Goal: Check status: Check status

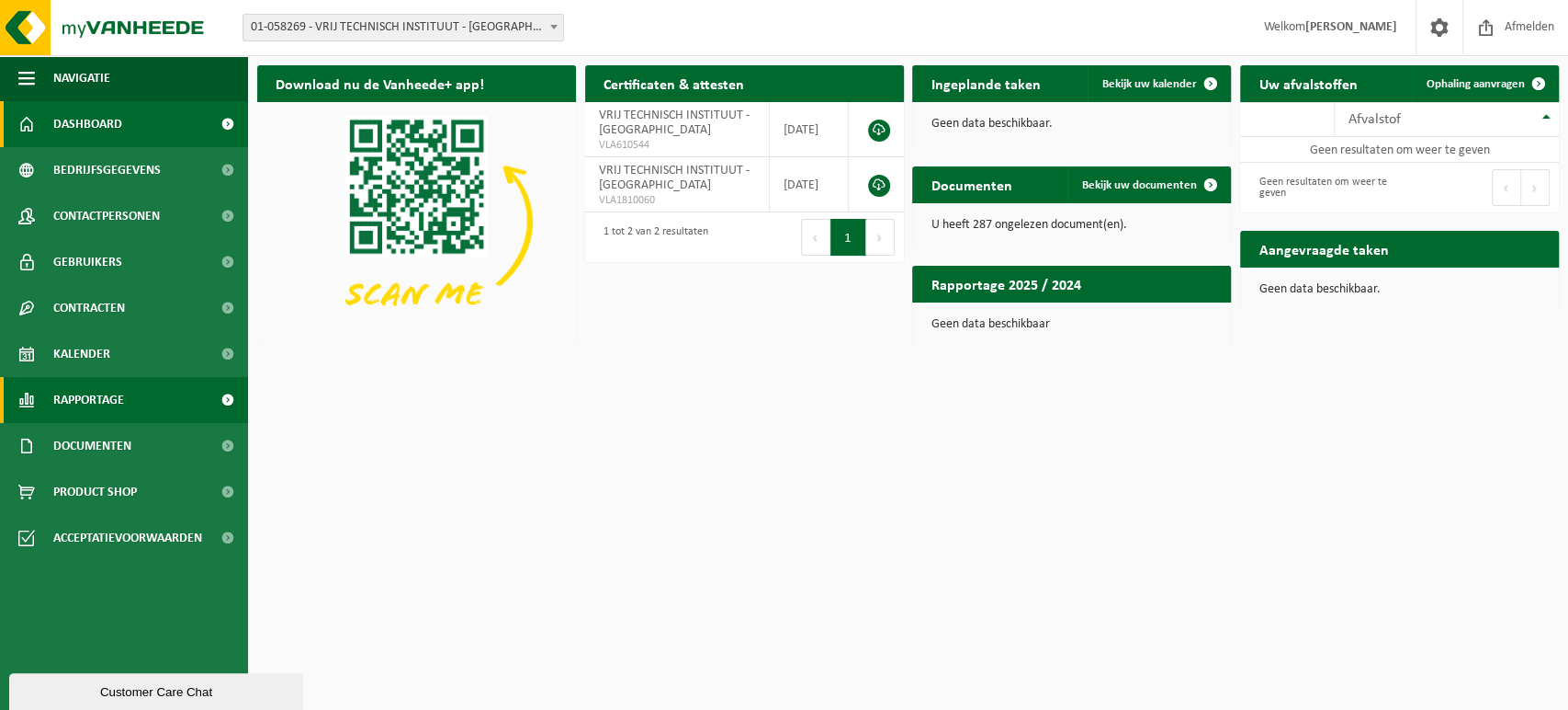
click at [118, 403] on span "Rapportage" at bounding box center [89, 400] width 71 height 46
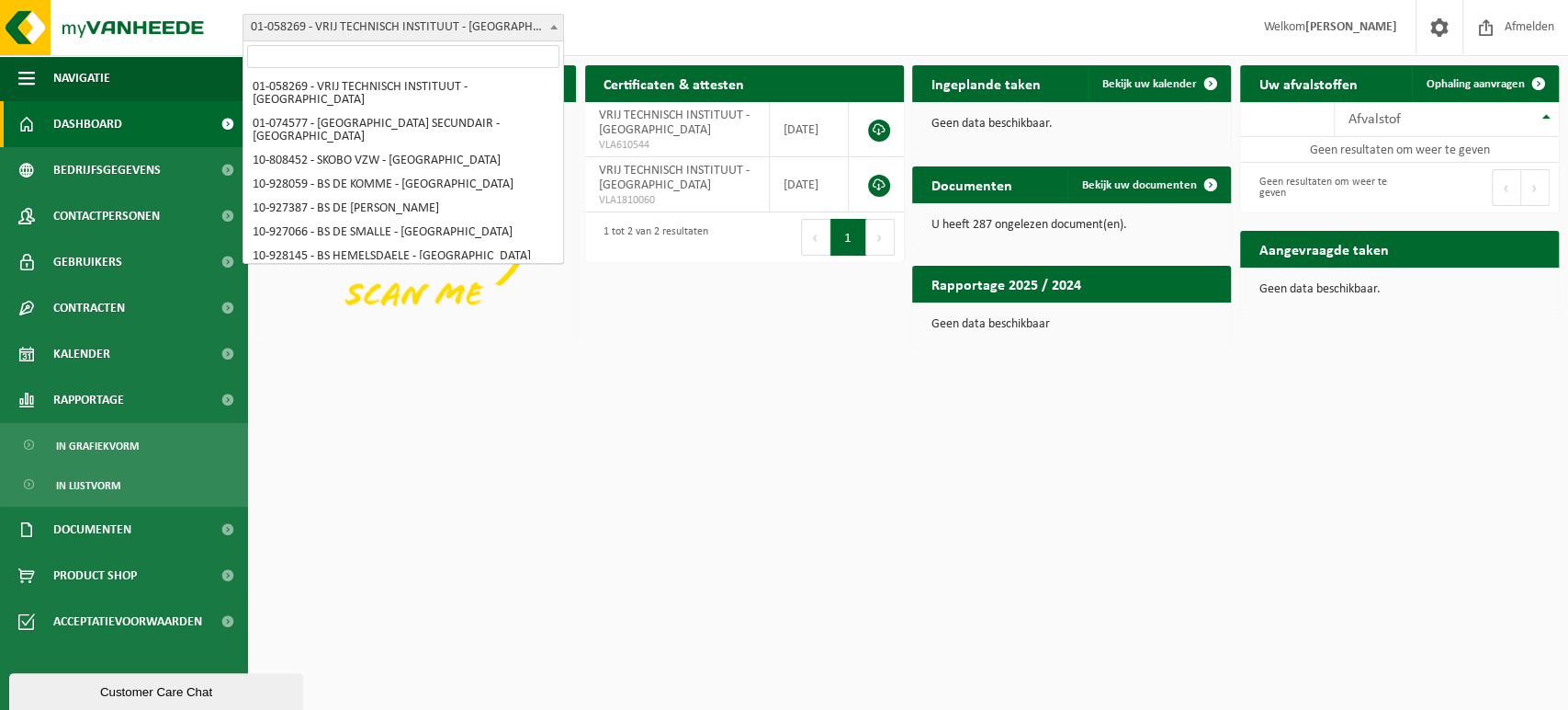
click at [555, 22] on span at bounding box center [554, 27] width 18 height 24
select select "36592"
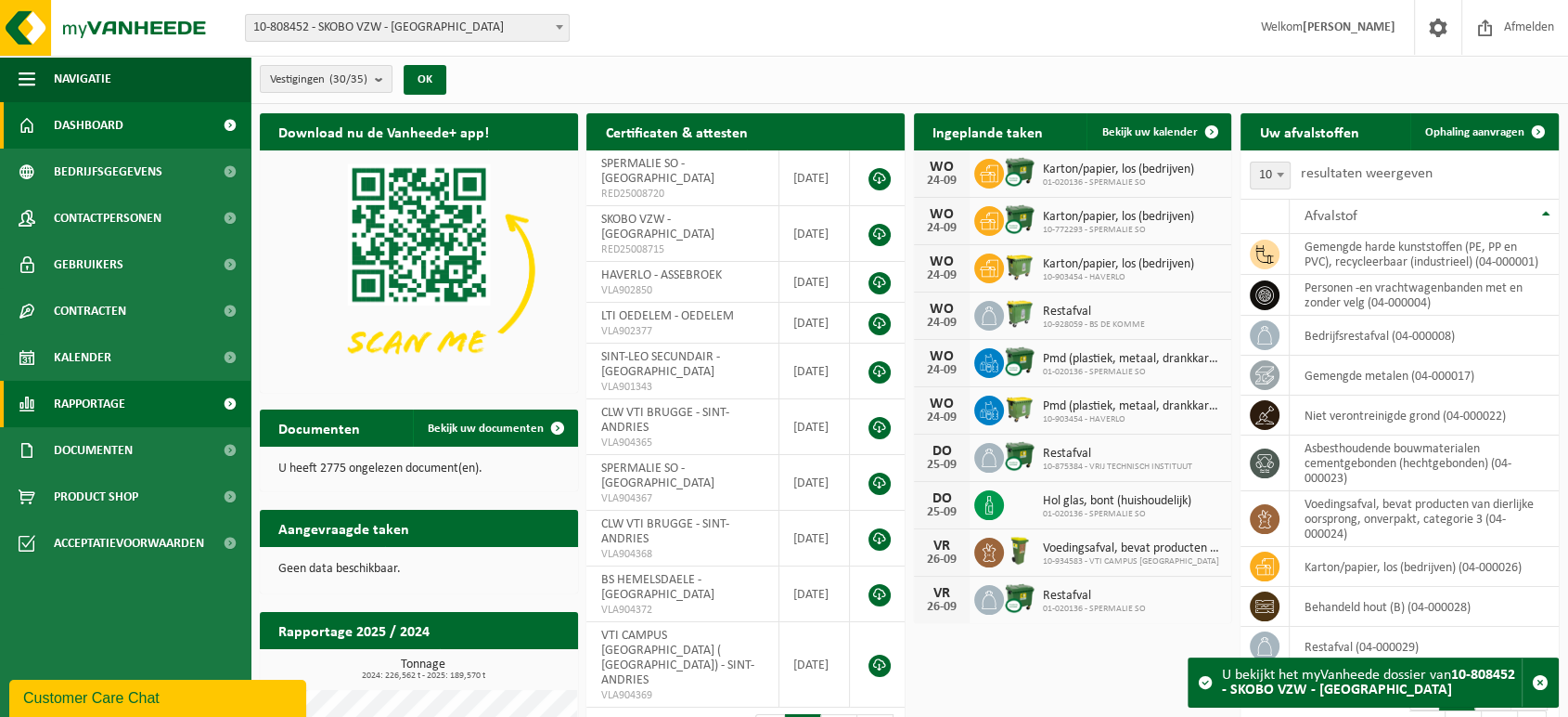
click at [146, 393] on link "Rapportage" at bounding box center [125, 404] width 251 height 47
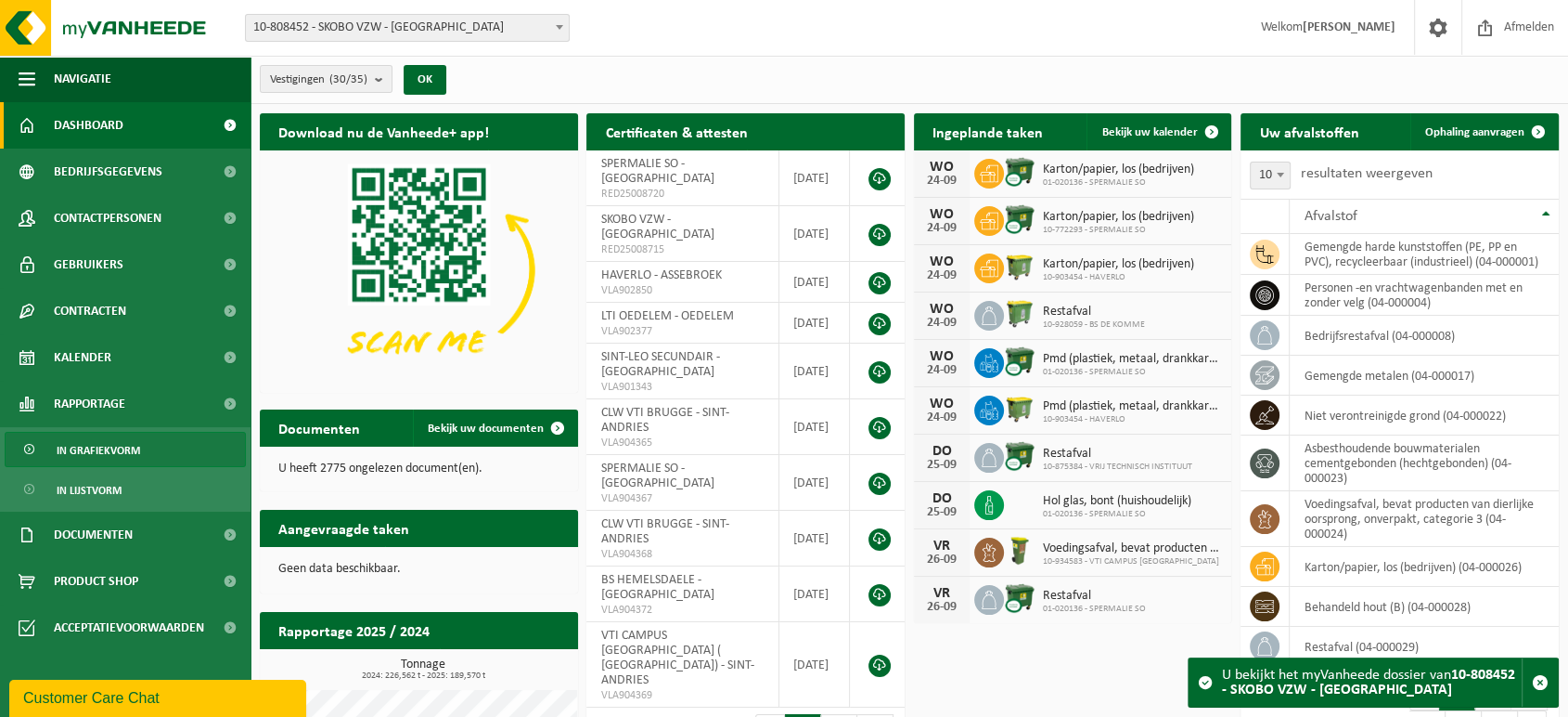
click at [114, 448] on span "In grafiekvorm" at bounding box center [99, 450] width 84 height 35
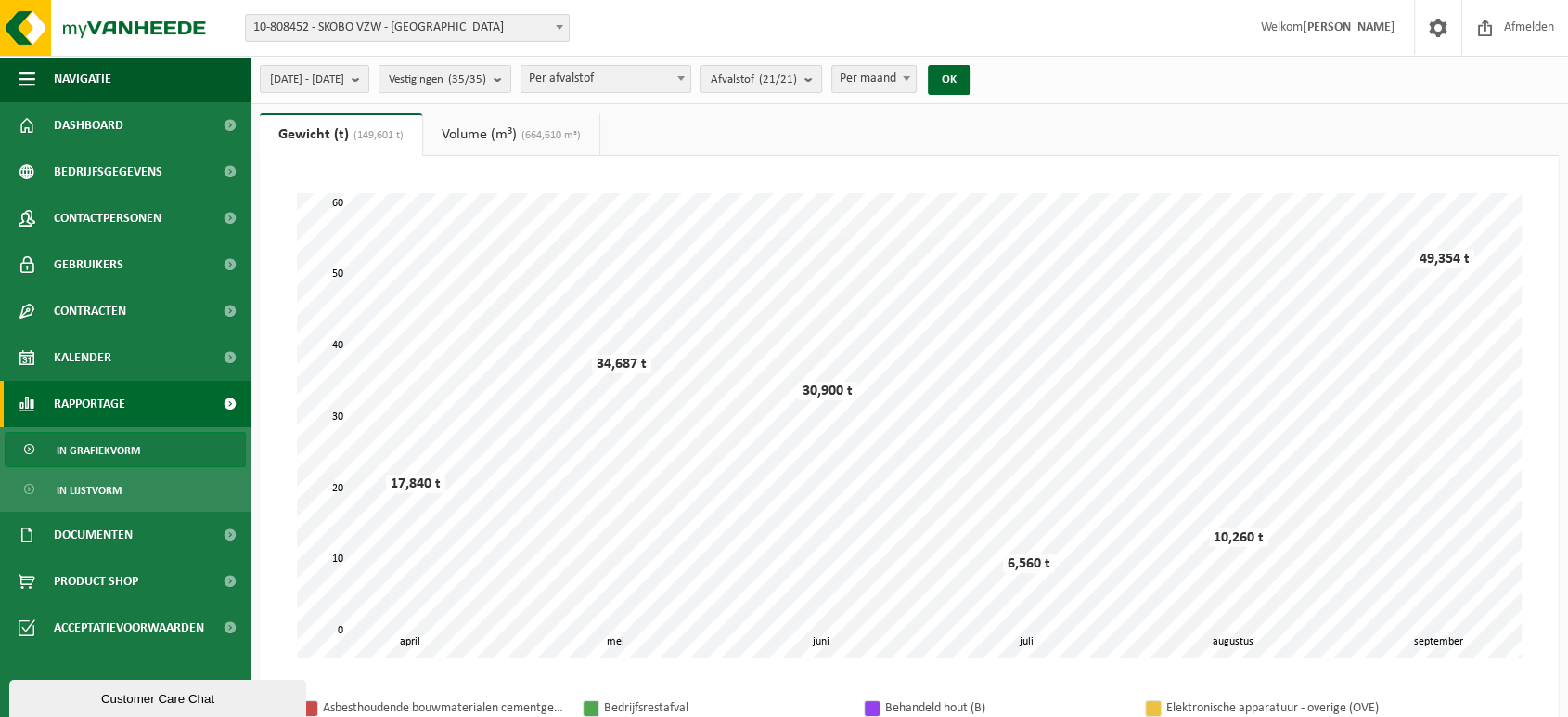
click at [488, 130] on link "Volume (m³) (664,610 m³)" at bounding box center [511, 134] width 176 height 43
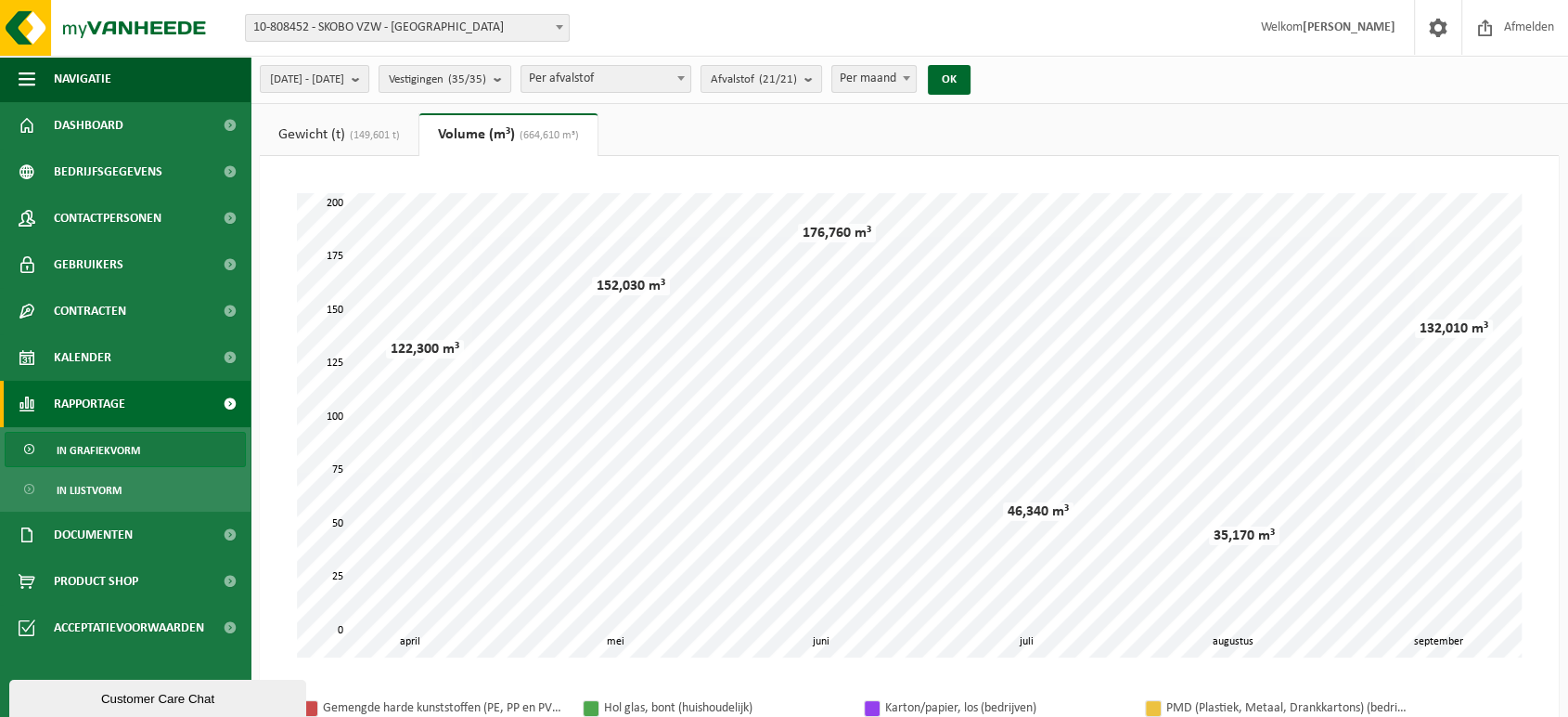
click at [387, 31] on span "10-808452 - SKOBO VZW - [GEOGRAPHIC_DATA]" at bounding box center [407, 28] width 323 height 26
click at [615, 7] on div "Vestiging: 01-058269 - VRIJ TECHNISCH INSTITUUT - BRUGGE 01-074577 - SINT-LEO S…" at bounding box center [784, 28] width 1568 height 57
click at [344, 80] on span "2025-04-01 - 2025-09-24" at bounding box center [308, 80] width 75 height 28
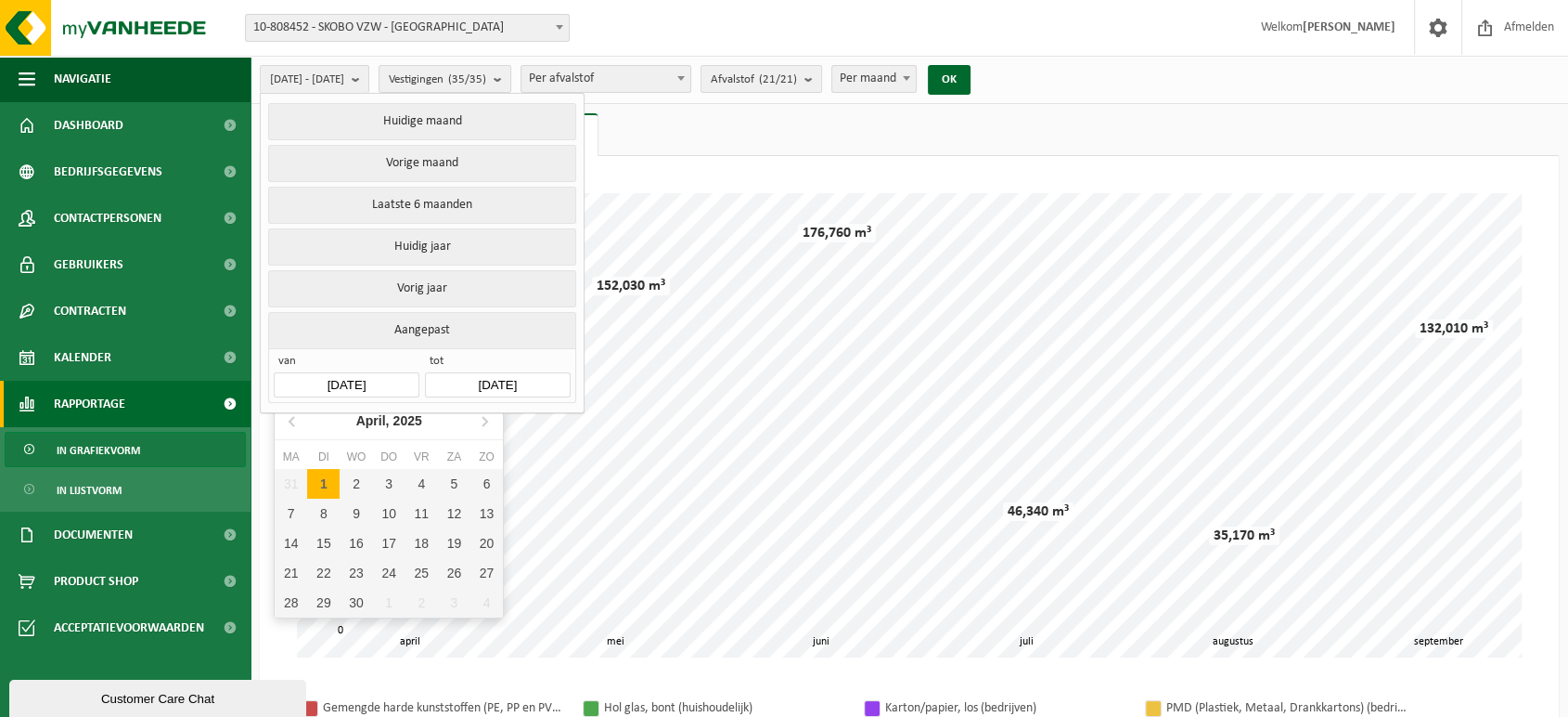
click at [339, 372] on input "2025-04-01" at bounding box center [346, 384] width 144 height 25
click at [375, 375] on input "2025-04-01" at bounding box center [346, 384] width 144 height 25
click at [292, 425] on icon at bounding box center [294, 421] width 30 height 30
click at [290, 419] on icon at bounding box center [294, 421] width 30 height 30
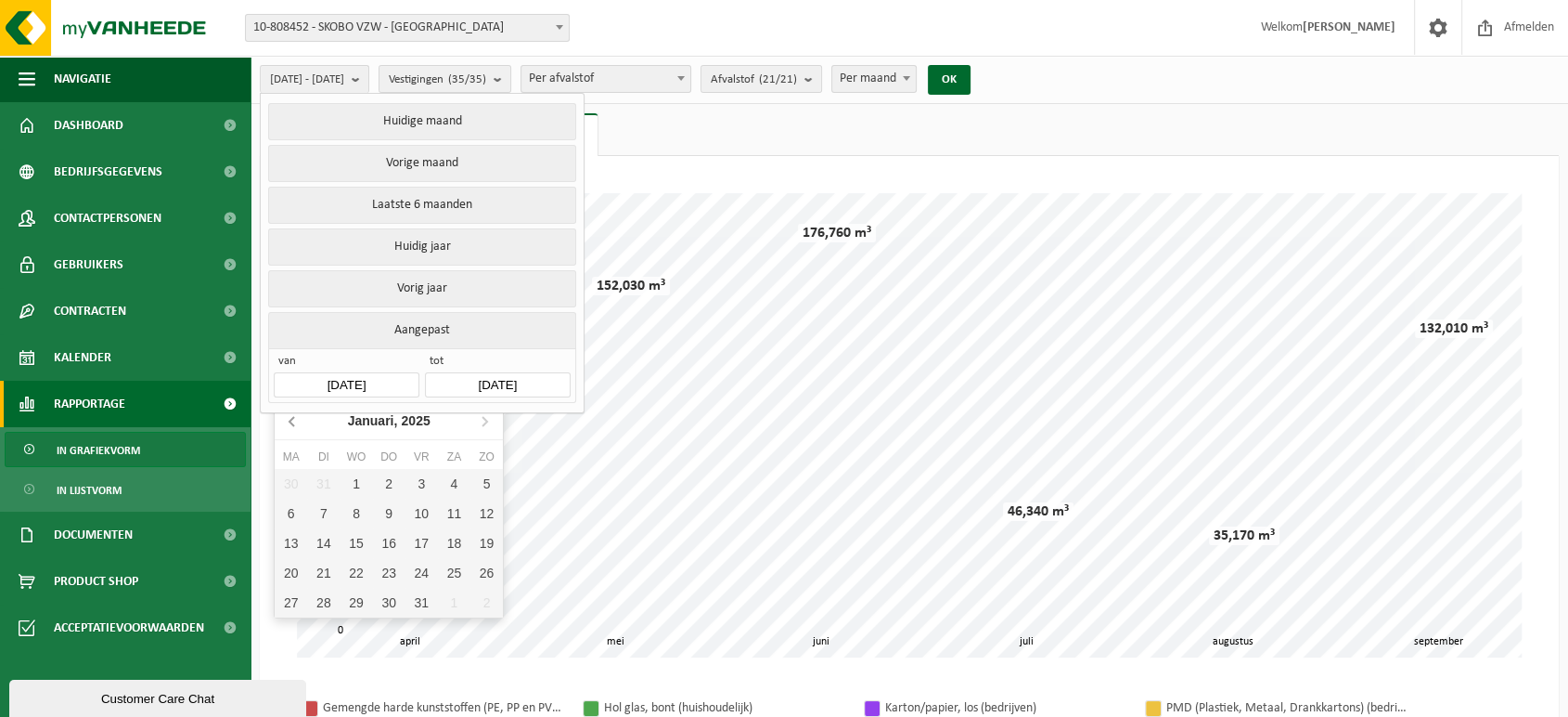
click at [290, 419] on icon at bounding box center [294, 421] width 30 height 30
click at [486, 482] on div "1" at bounding box center [487, 484] width 33 height 30
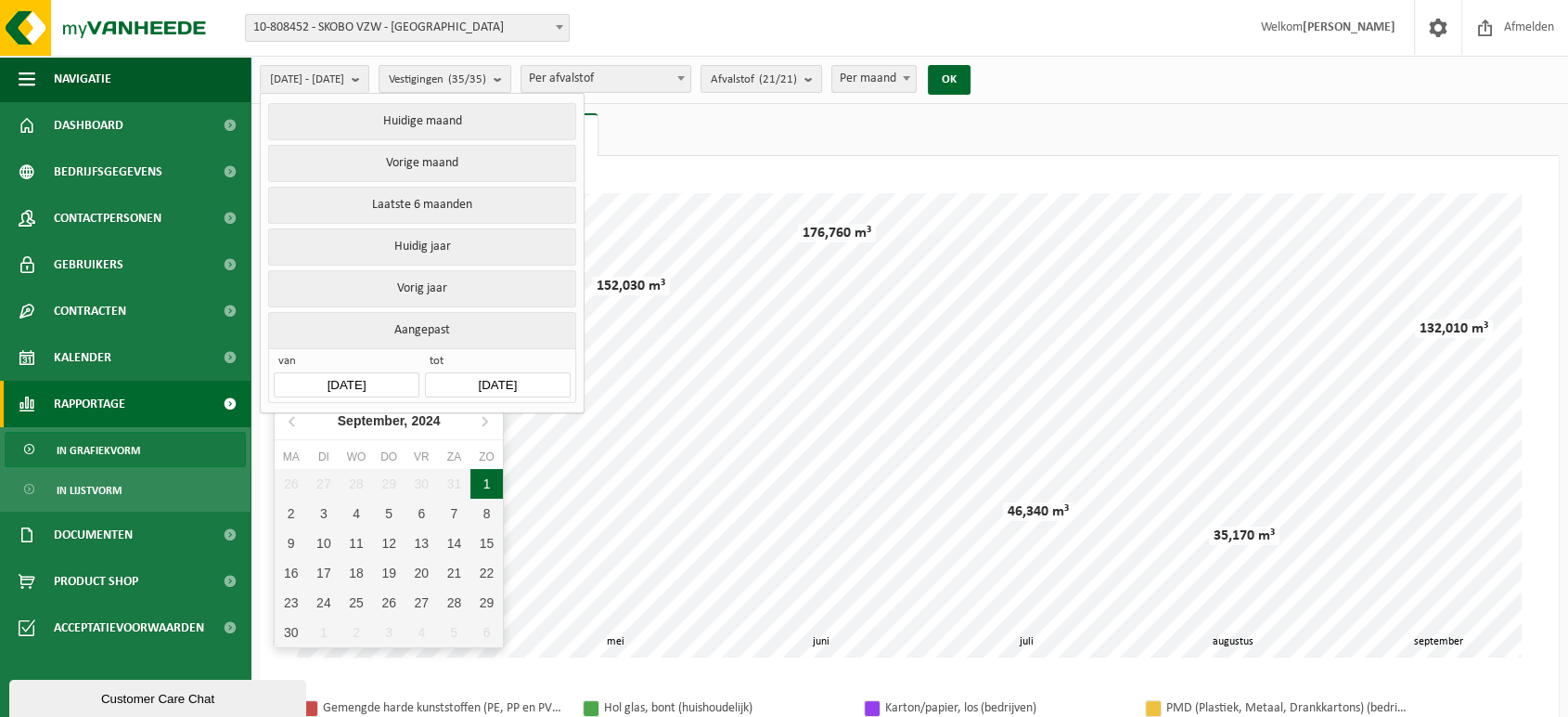
type input "2024-09-01"
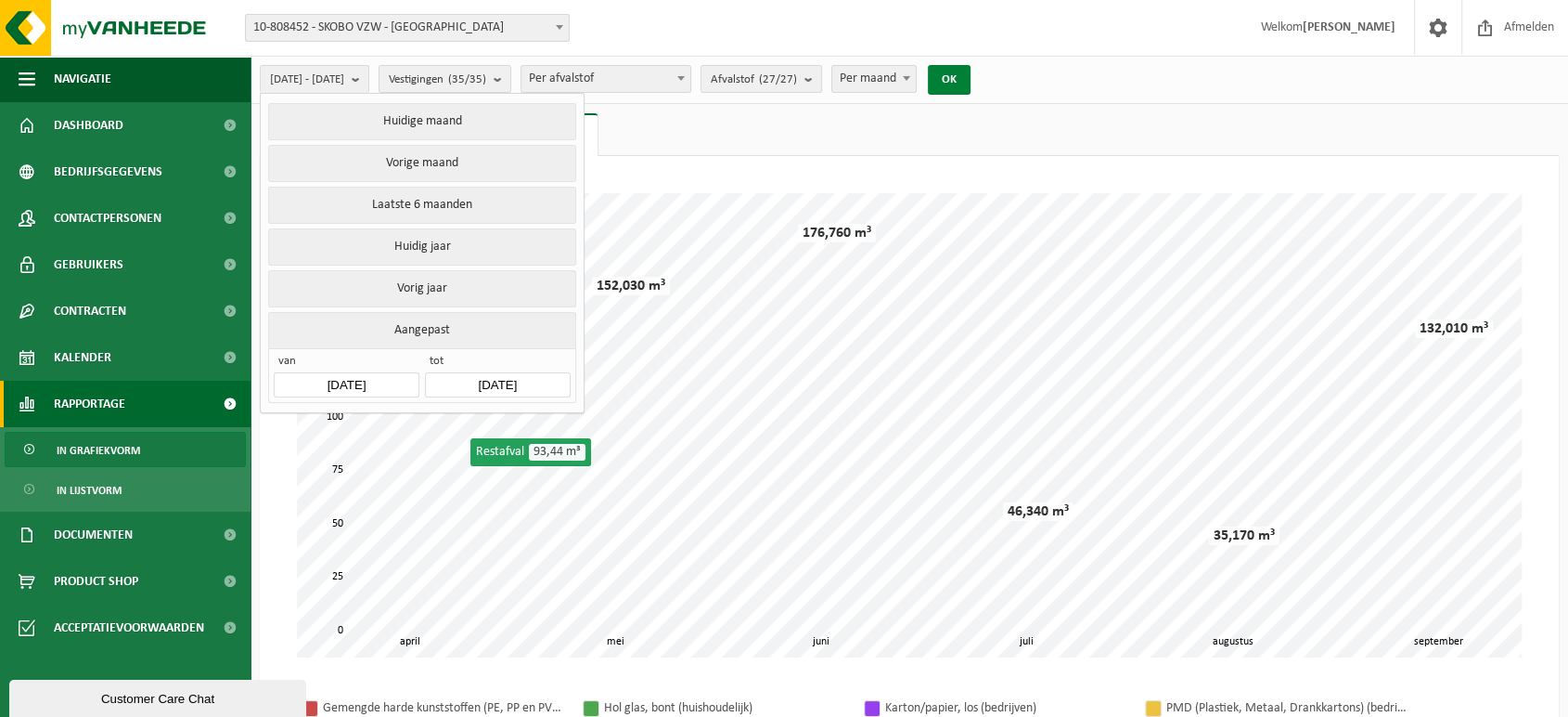
click at [970, 80] on button "OK" at bounding box center [950, 80] width 43 height 30
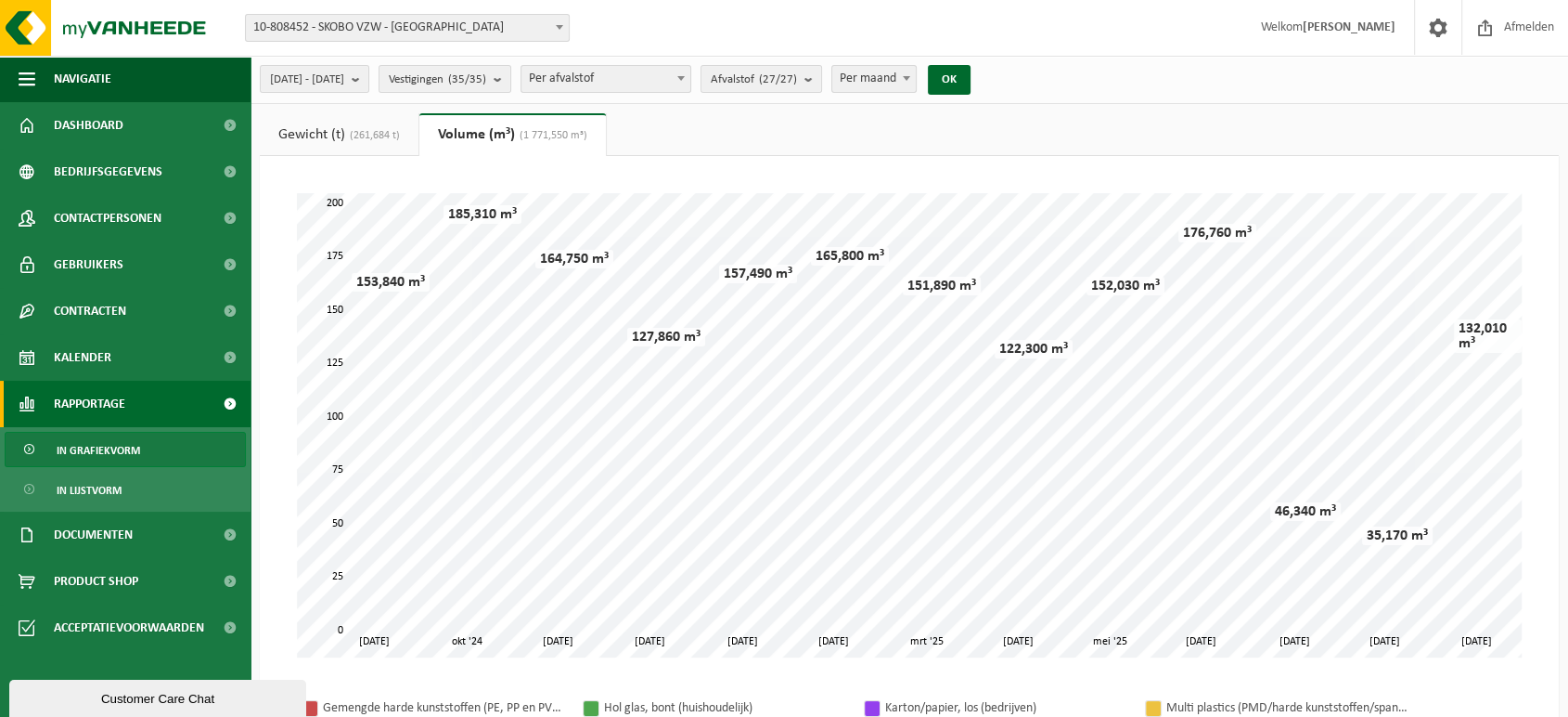
click at [339, 137] on link "Gewicht (t) (261,684 t)" at bounding box center [339, 134] width 158 height 43
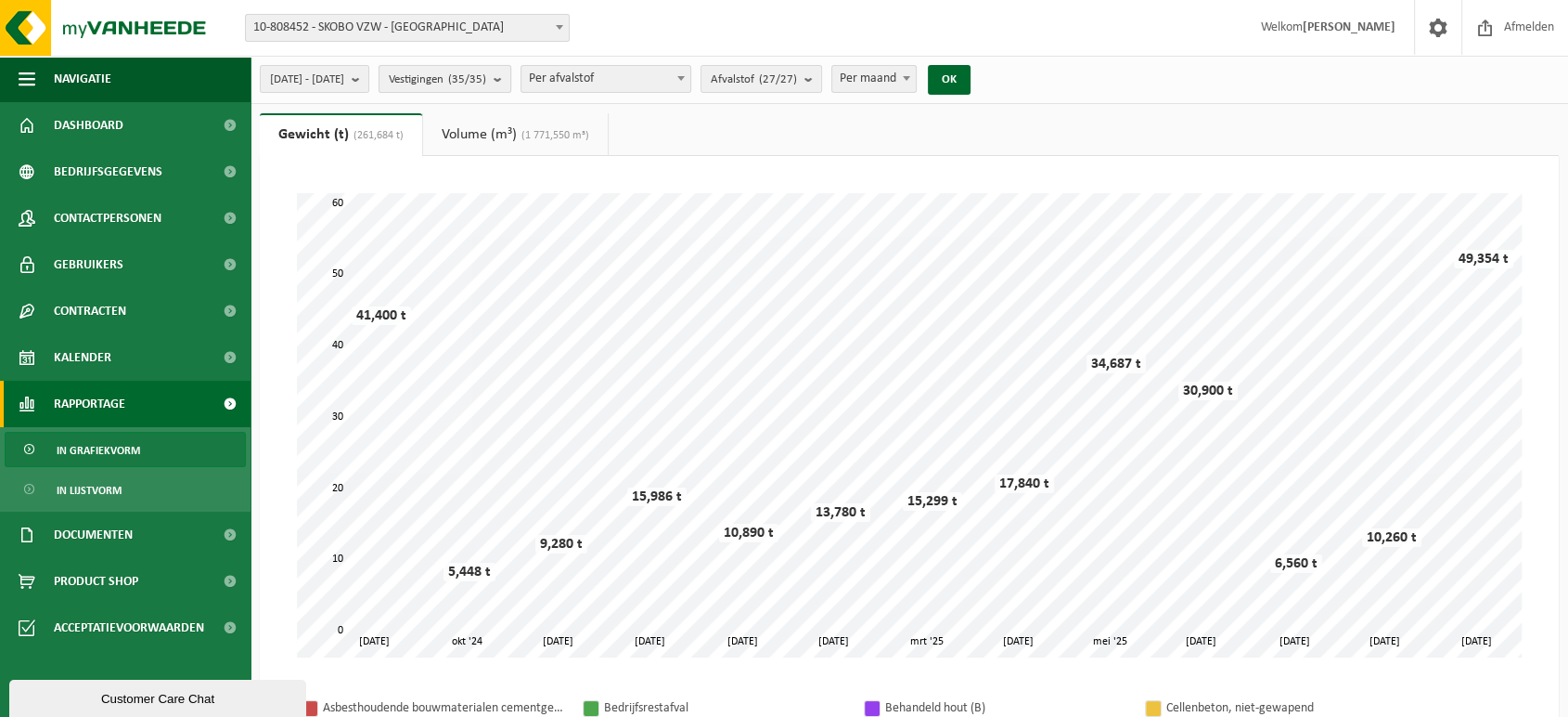
click at [511, 79] on b "submit" at bounding box center [502, 79] width 17 height 26
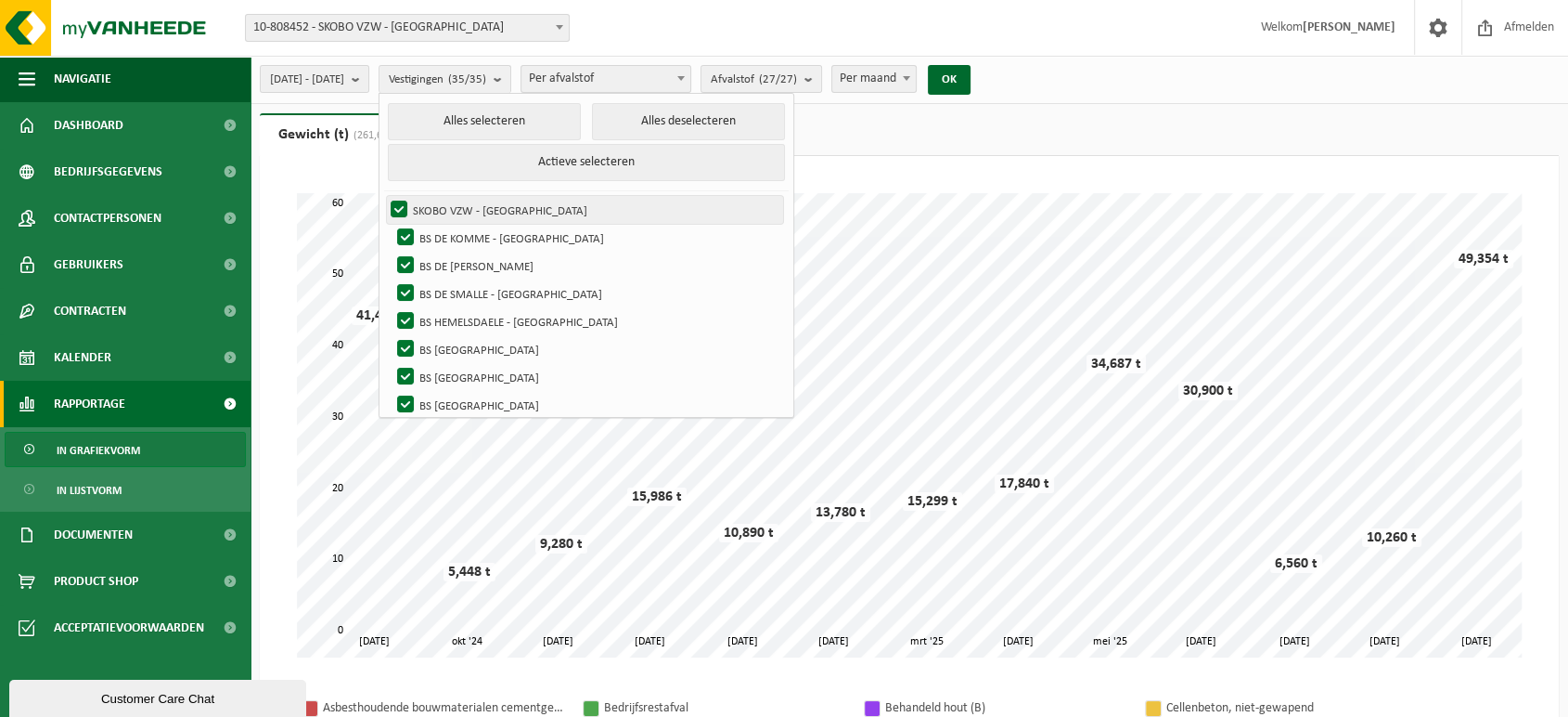
click at [450, 196] on label "SKOBO VZW - [GEOGRAPHIC_DATA]" at bounding box center [585, 210] width 396 height 28
click at [384, 196] on input "SKOBO VZW - [GEOGRAPHIC_DATA]" at bounding box center [383, 195] width 1 height 1
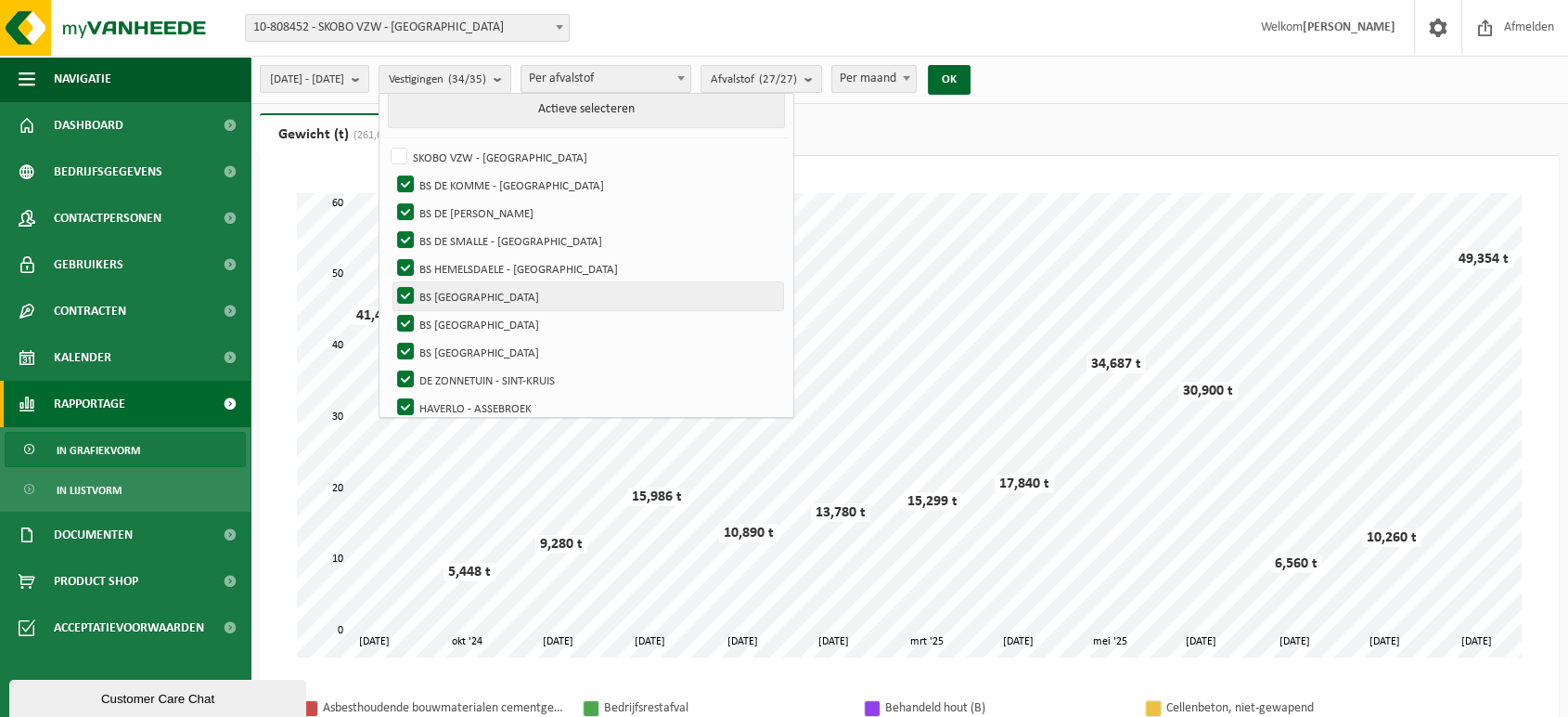
scroll to position [52, 0]
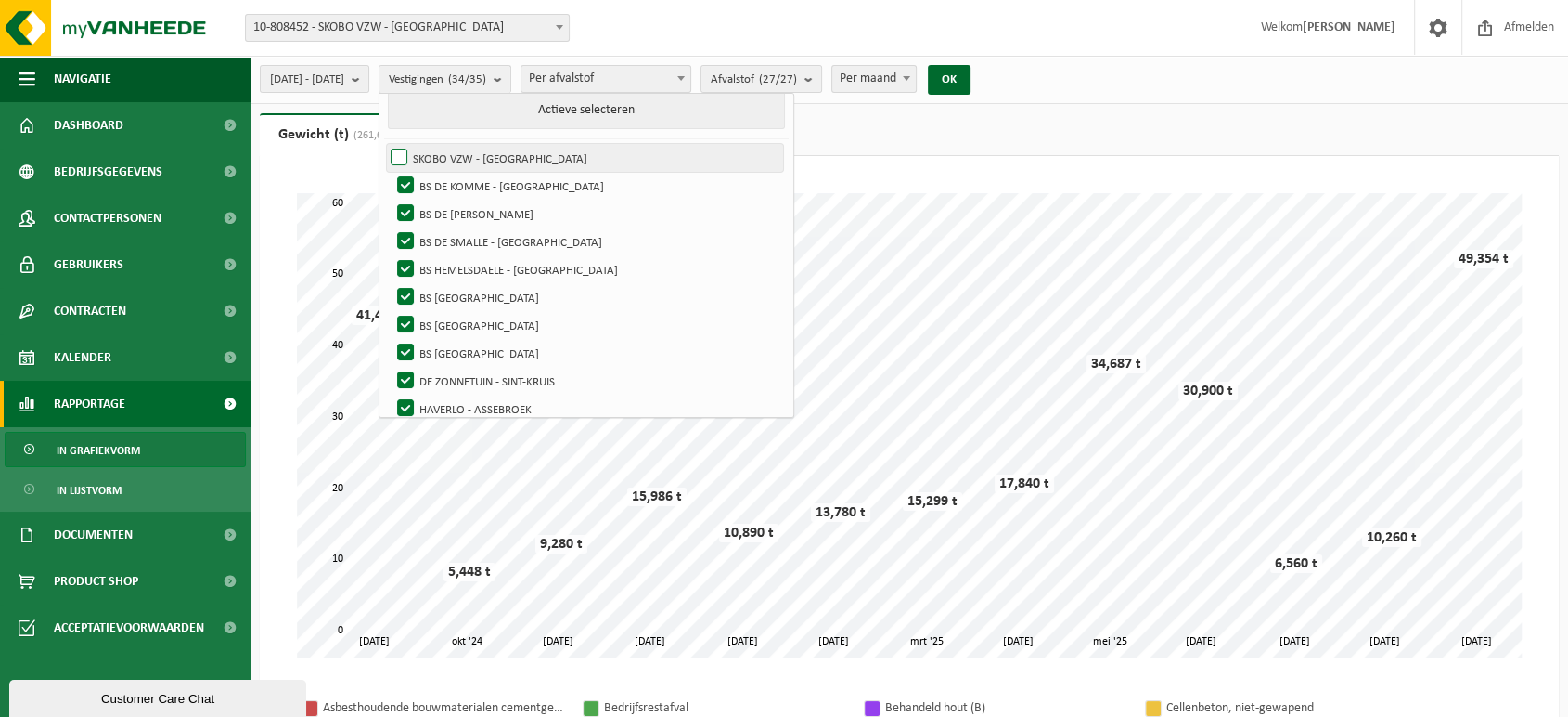
click at [453, 166] on label "SKOBO VZW - [GEOGRAPHIC_DATA]" at bounding box center [585, 158] width 396 height 28
click at [384, 144] on input "SKOBO VZW - [GEOGRAPHIC_DATA]" at bounding box center [383, 143] width 1 height 1
checkbox input "true"
click at [454, 179] on label "BS DE KOMME - [GEOGRAPHIC_DATA]" at bounding box center [588, 186] width 390 height 28
click at [391, 172] on input "BS DE KOMME - [GEOGRAPHIC_DATA]" at bounding box center [390, 171] width 1 height 1
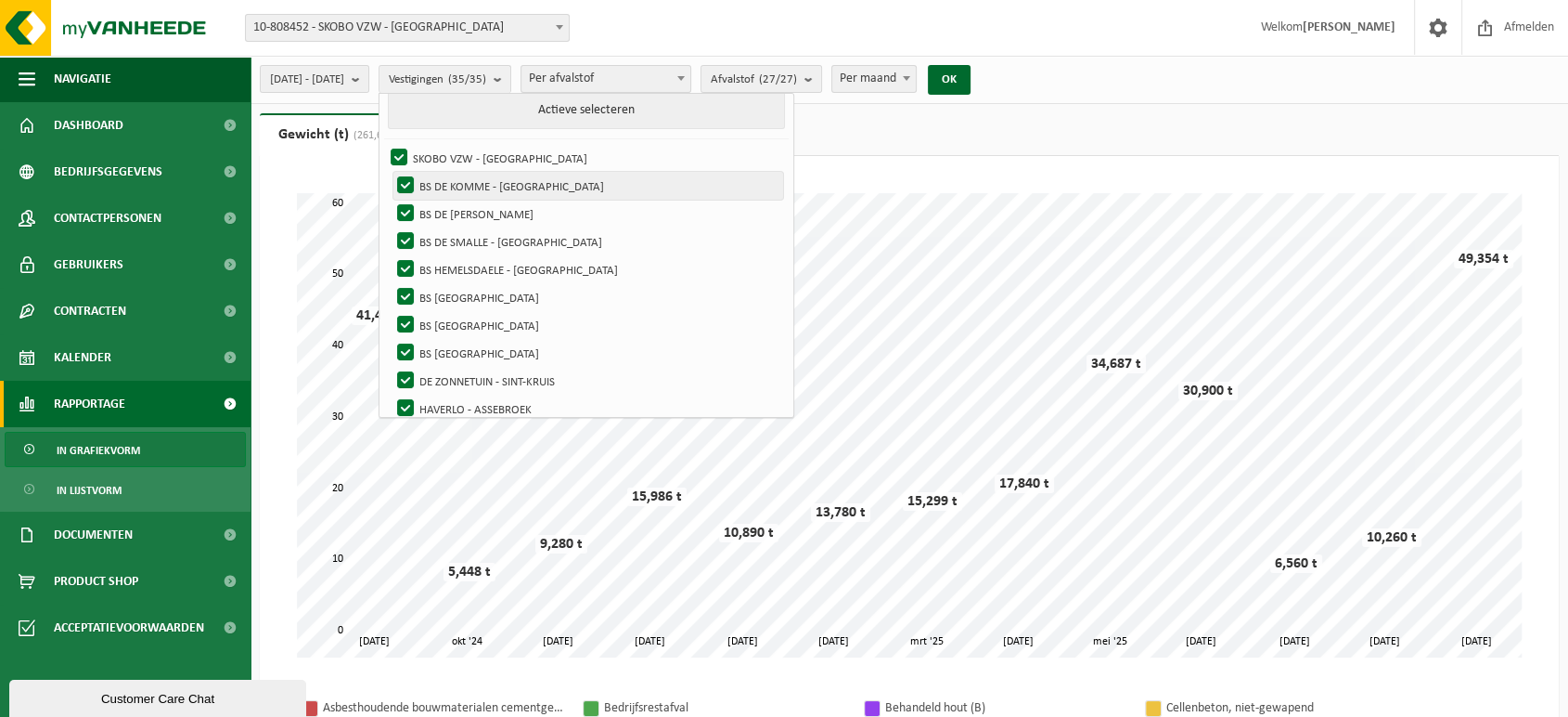
checkbox input "false"
click at [441, 153] on label "SKOBO VZW - [GEOGRAPHIC_DATA]" at bounding box center [585, 158] width 396 height 28
click at [384, 144] on input "SKOBO VZW - [GEOGRAPHIC_DATA]" at bounding box center [383, 143] width 1 height 1
checkbox input "false"
click at [454, 207] on label "BS DE [PERSON_NAME]" at bounding box center [588, 214] width 390 height 28
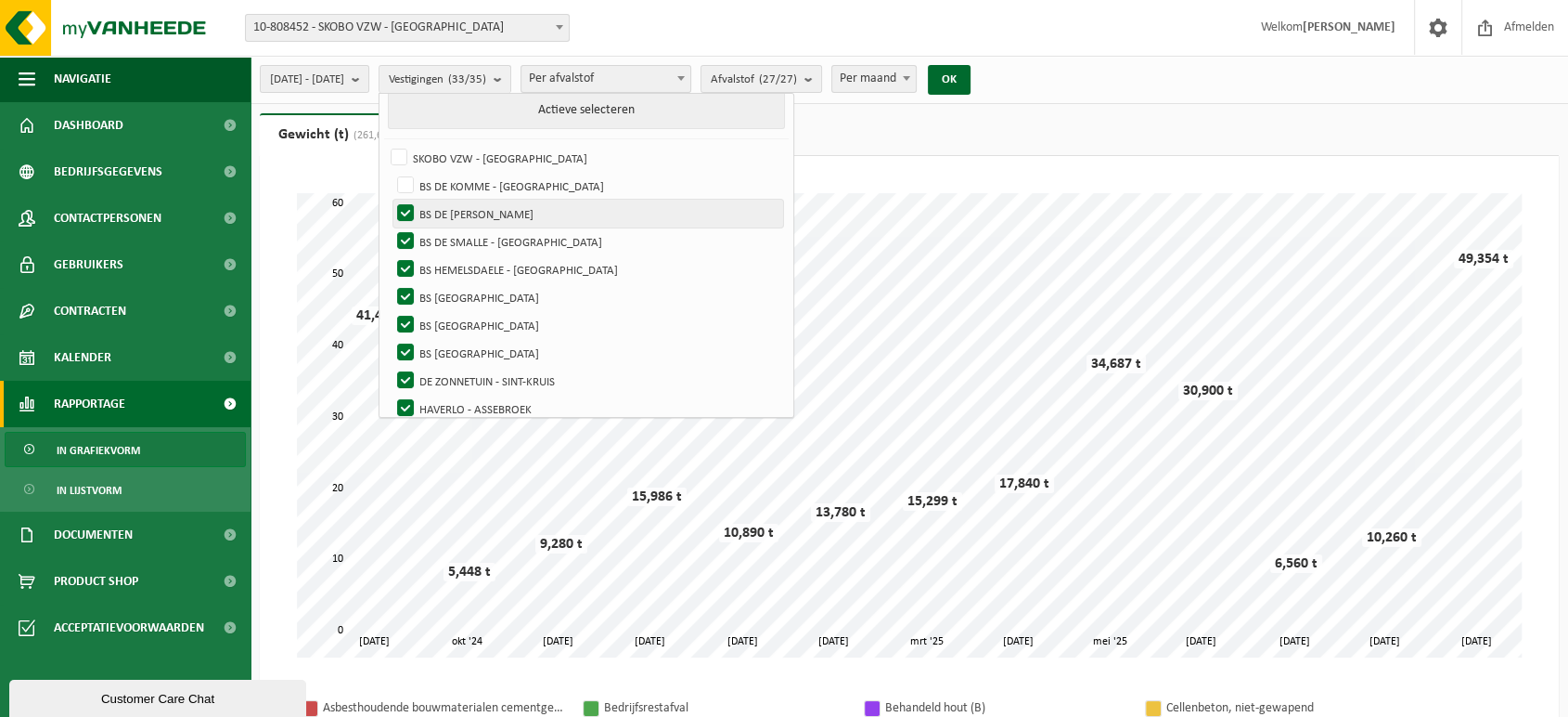
click at [391, 200] on input "BS DE [PERSON_NAME]" at bounding box center [390, 199] width 1 height 1
checkbox input "false"
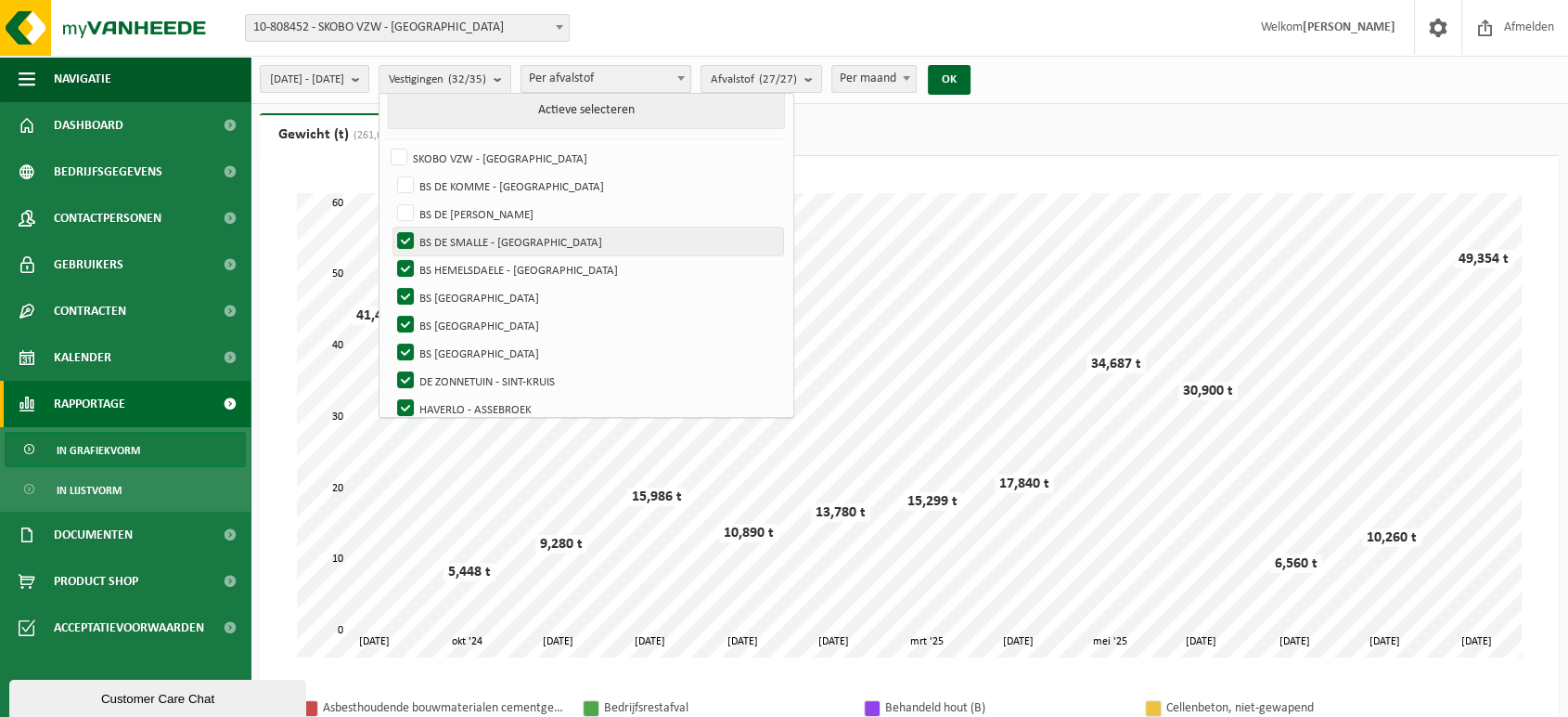
click at [454, 228] on label "BS DE SMALLE - [GEOGRAPHIC_DATA]" at bounding box center [588, 241] width 390 height 28
click at [391, 228] on input "BS DE SMALLE - [GEOGRAPHIC_DATA]" at bounding box center [390, 227] width 1 height 1
checkbox input "false"
click at [453, 266] on label "BS HEMELSDAELE - [GEOGRAPHIC_DATA]" at bounding box center [588, 269] width 390 height 28
click at [391, 255] on input "BS HEMELSDAELE - [GEOGRAPHIC_DATA]" at bounding box center [390, 255] width 1 height 1
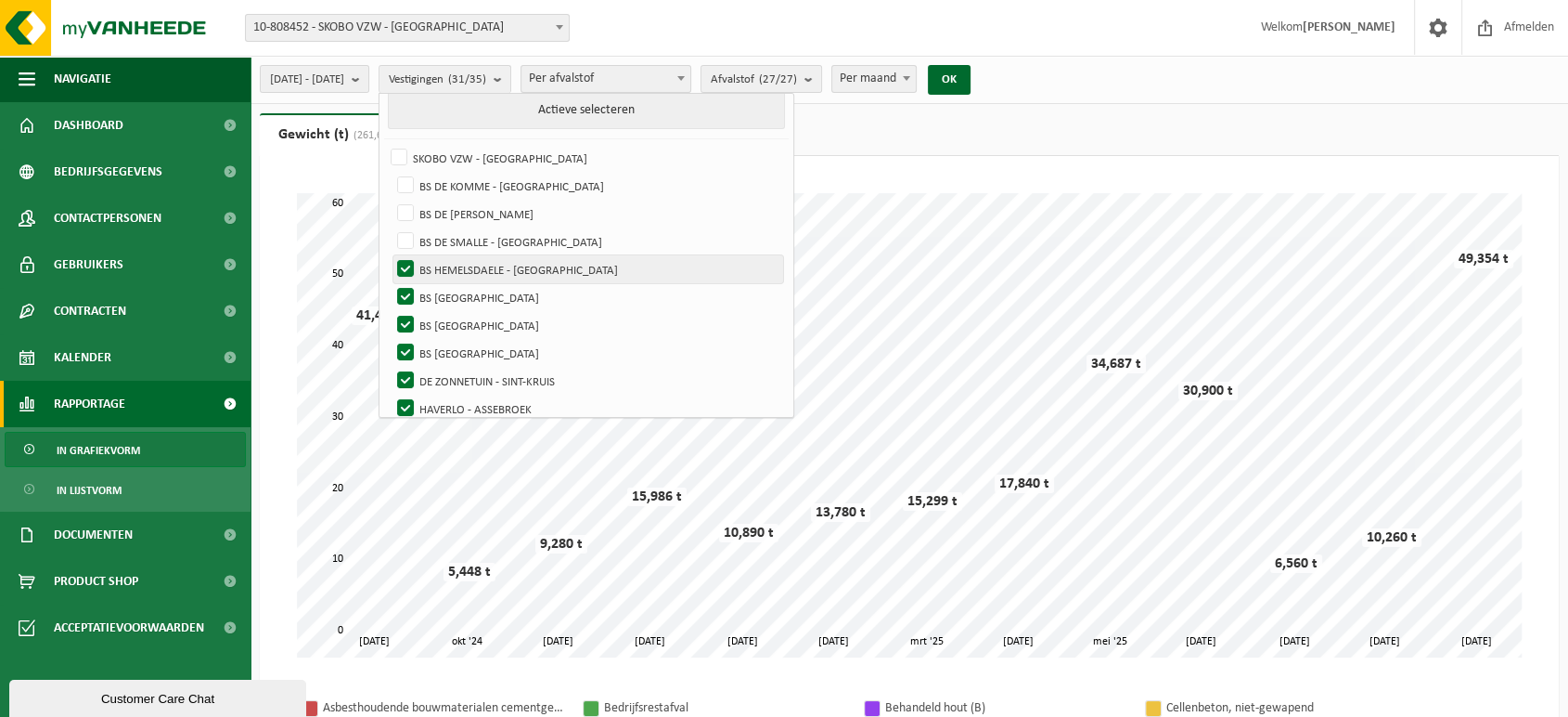
checkbox input "false"
click at [451, 292] on label "BS [GEOGRAPHIC_DATA]" at bounding box center [588, 297] width 390 height 28
click at [391, 283] on input "BS [GEOGRAPHIC_DATA]" at bounding box center [390, 283] width 1 height 1
checkbox input "false"
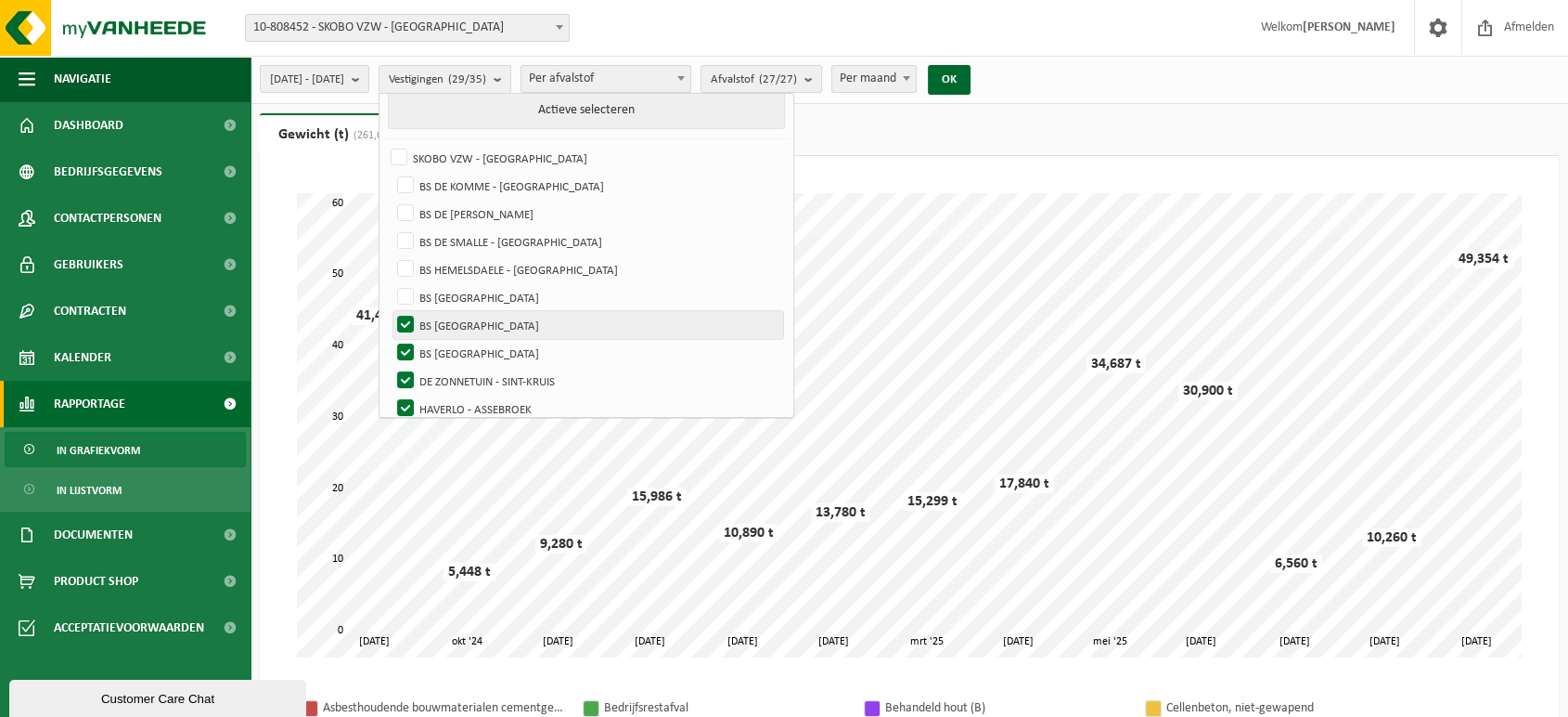
click at [455, 317] on label "BS [GEOGRAPHIC_DATA]" at bounding box center [588, 325] width 390 height 28
click at [391, 311] on input "BS [GEOGRAPHIC_DATA]" at bounding box center [390, 310] width 1 height 1
checkbox input "false"
click at [451, 348] on label "BS [GEOGRAPHIC_DATA]" at bounding box center [588, 352] width 390 height 28
click at [391, 338] on input "BS [GEOGRAPHIC_DATA]" at bounding box center [390, 338] width 1 height 1
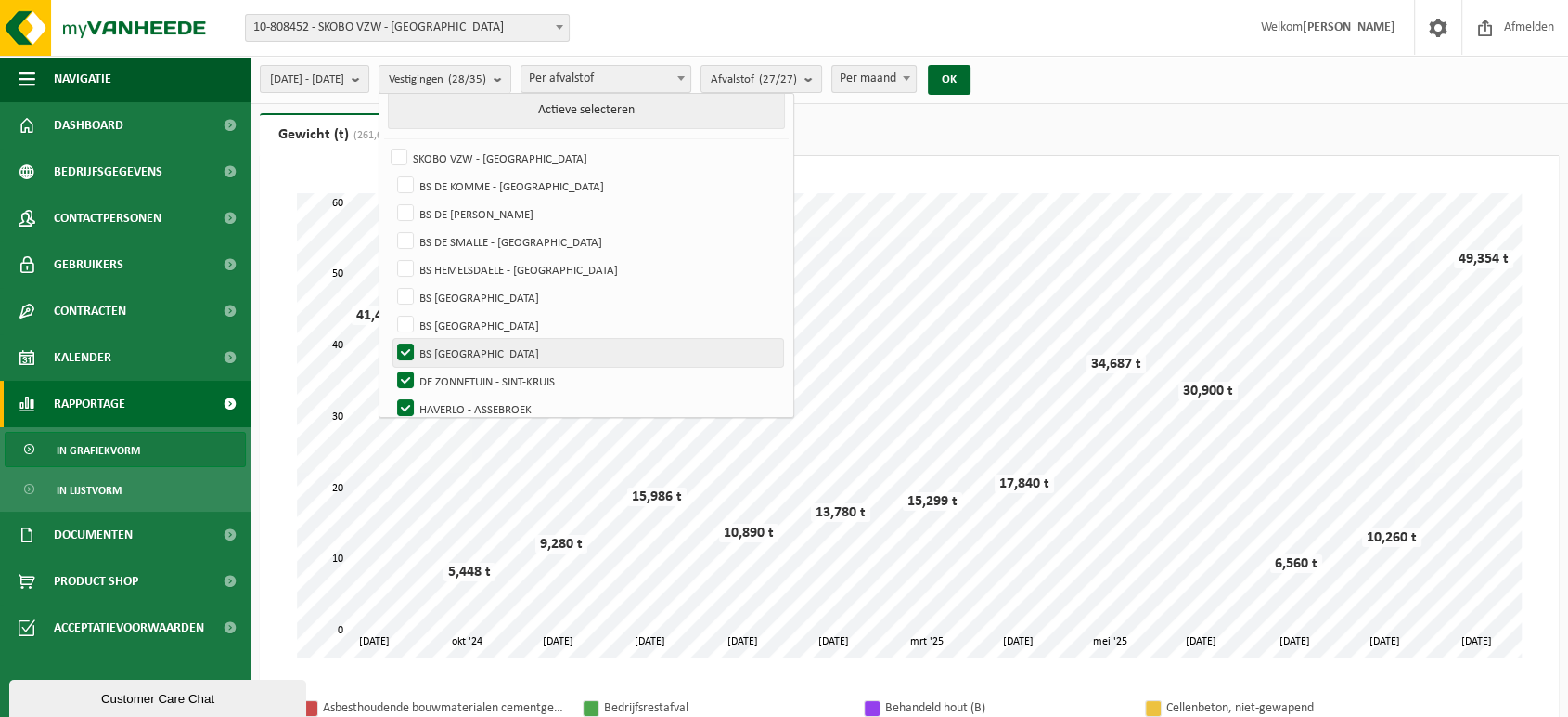
checkbox input "false"
click at [448, 379] on label "DE ZONNETUIN - SINT-KRUIS" at bounding box center [588, 380] width 390 height 28
click at [391, 366] on input "DE ZONNETUIN - SINT-KRUIS" at bounding box center [390, 365] width 1 height 1
checkbox input "false"
click at [455, 398] on label "HAVERLO - ASSEBROEK" at bounding box center [588, 408] width 390 height 28
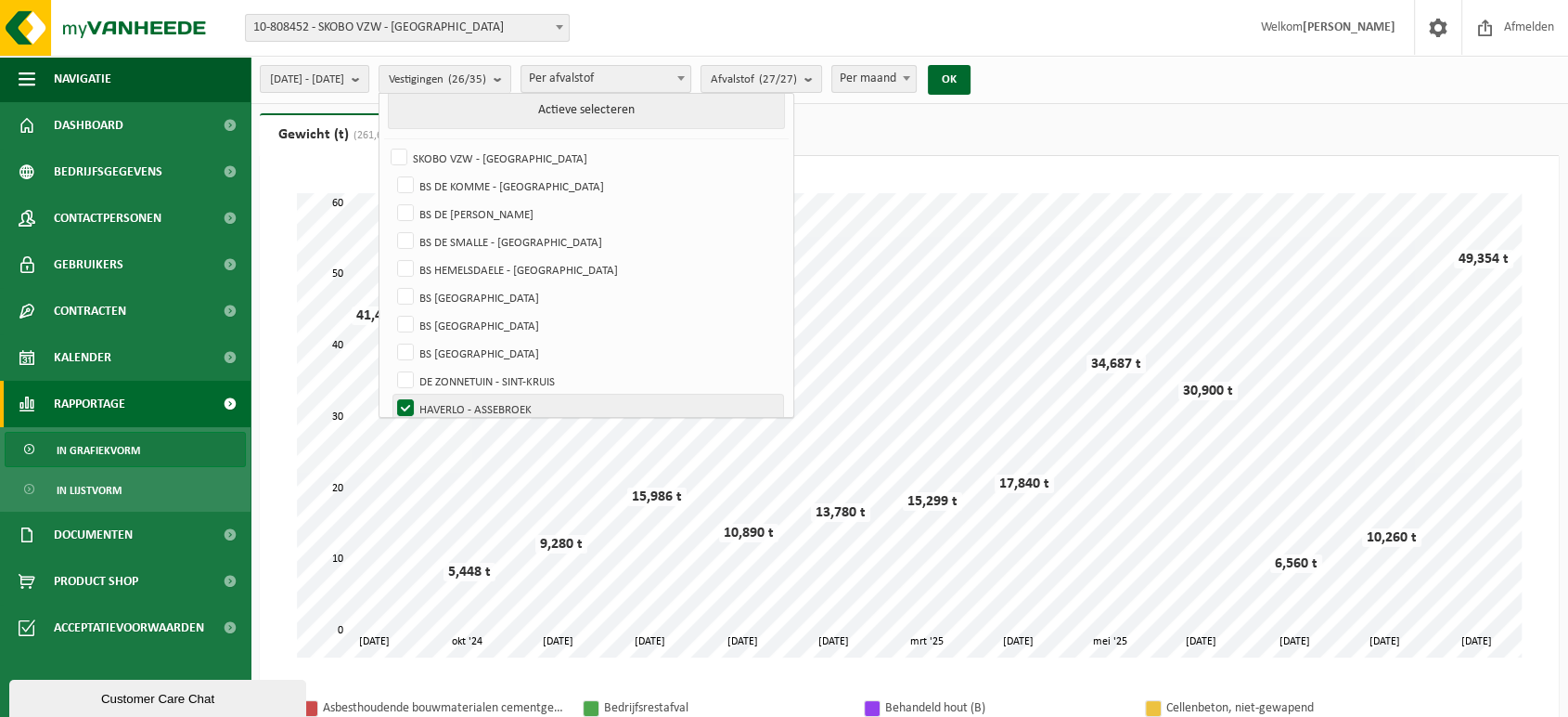
click at [391, 394] on input "HAVERLO - ASSEBROEK" at bounding box center [390, 393] width 1 height 1
checkbox input "false"
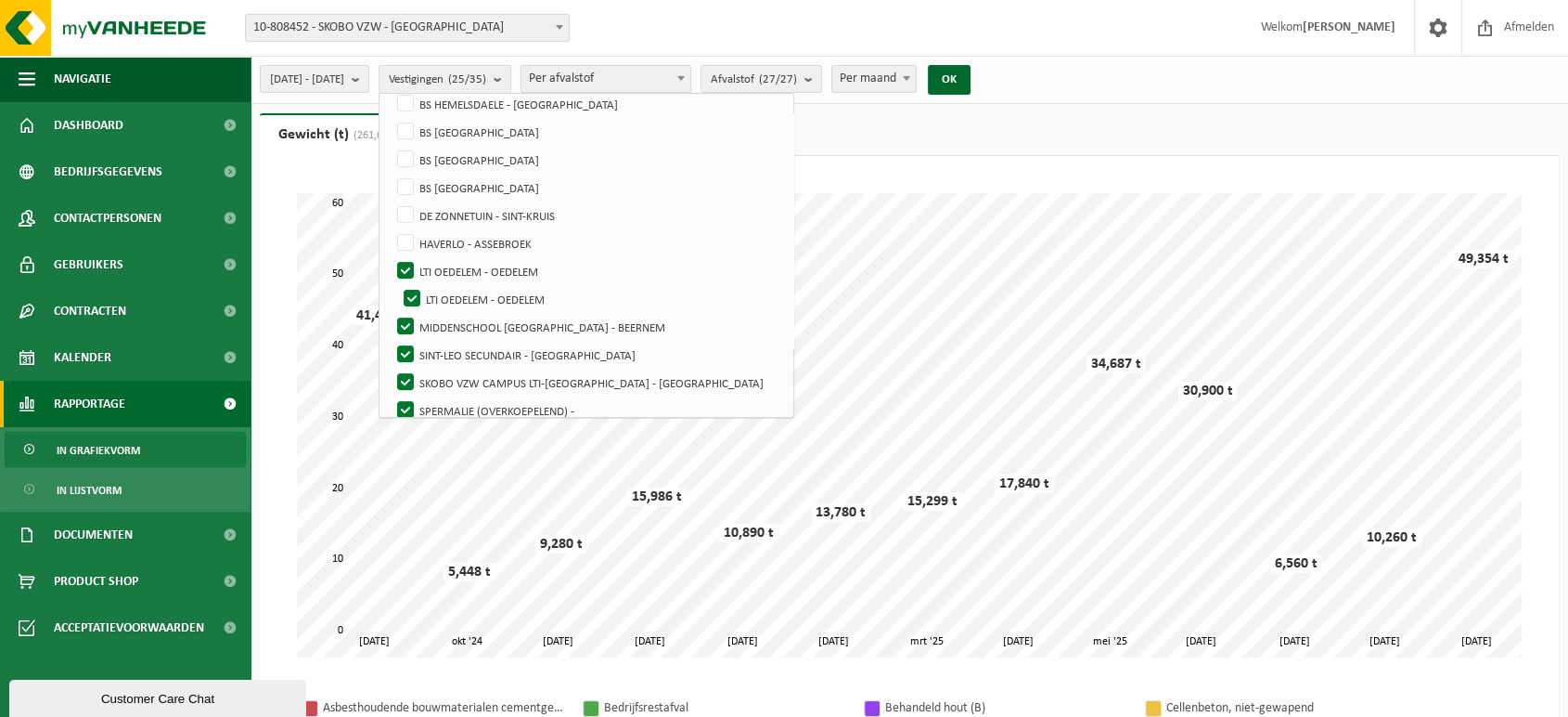
scroll to position [259, 0]
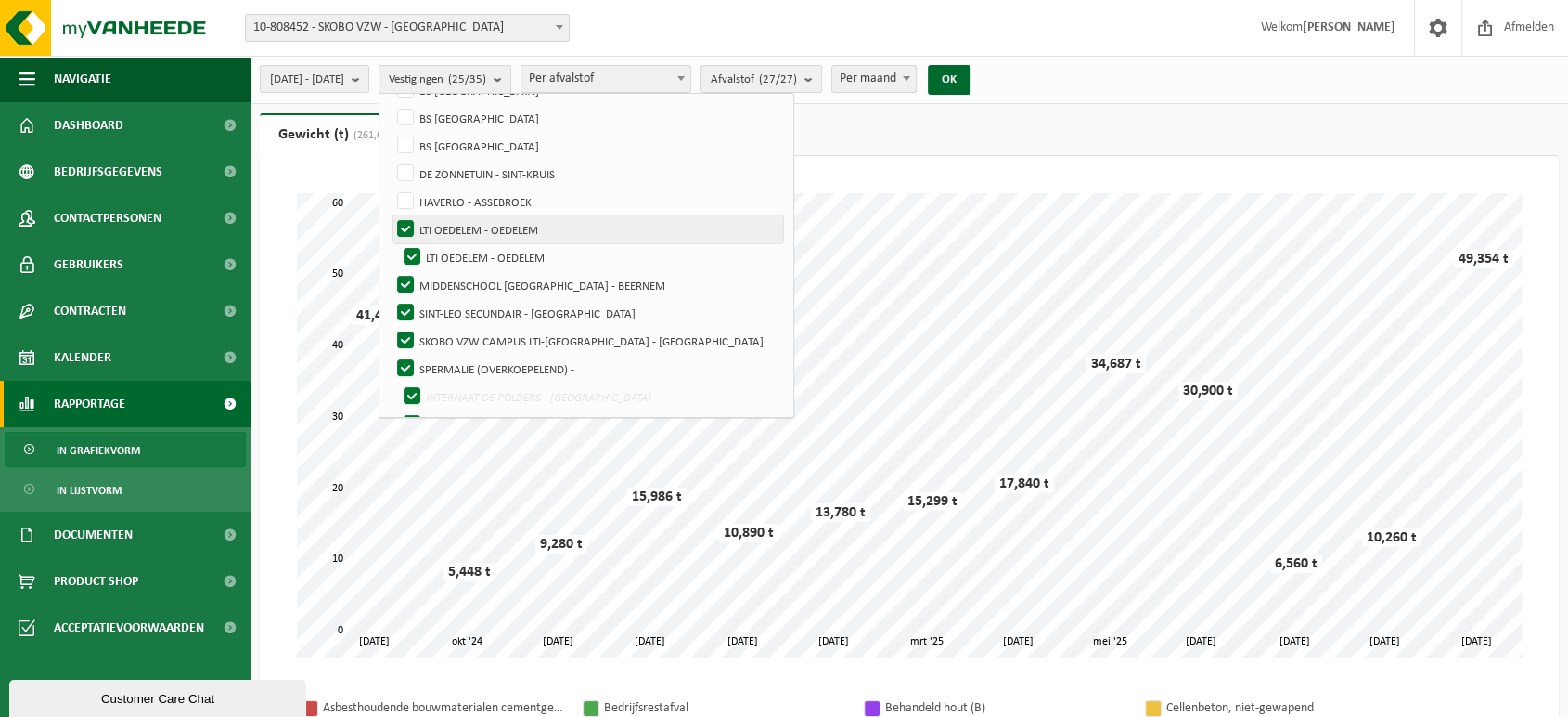
click at [450, 227] on label "LTI OEDELEM - OEDELEM" at bounding box center [588, 229] width 390 height 28
click at [391, 215] on input "LTI OEDELEM - OEDELEM" at bounding box center [390, 214] width 1 height 1
checkbox input "false"
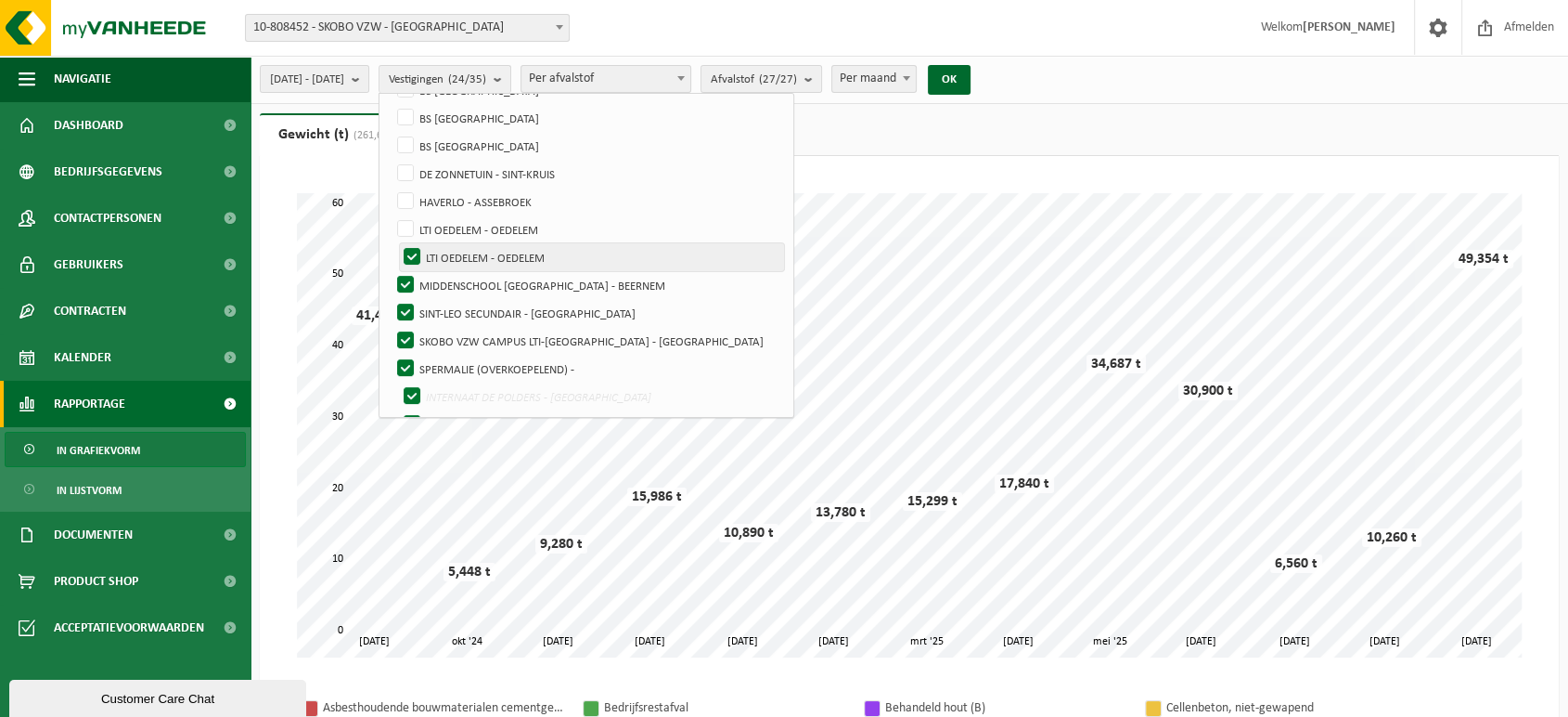
click at [458, 251] on label "LTI OEDELEM - OEDELEM" at bounding box center [592, 257] width 384 height 28
click at [397, 243] on input "LTI OEDELEM - OEDELEM" at bounding box center [396, 242] width 1 height 1
checkbox input "false"
click at [453, 276] on label "MIDDENSCHOOL [GEOGRAPHIC_DATA] - BEERNEM" at bounding box center [588, 285] width 390 height 28
click at [391, 271] on input "MIDDENSCHOOL [GEOGRAPHIC_DATA] - BEERNEM" at bounding box center [390, 270] width 1 height 1
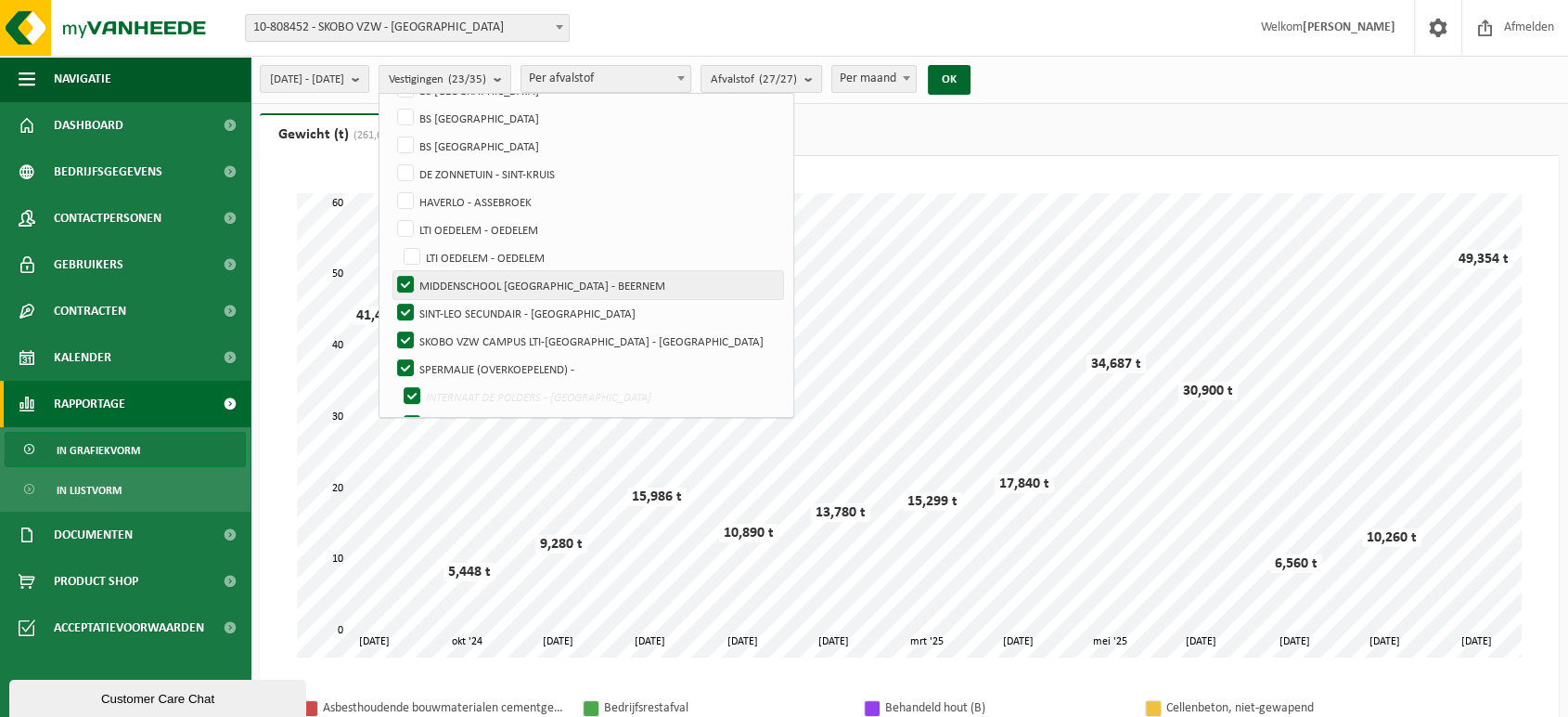
checkbox input "false"
click at [451, 304] on label "SINT-LEO SECUNDAIR - [GEOGRAPHIC_DATA]" at bounding box center [588, 313] width 390 height 28
click at [391, 299] on input "SINT-LEO SECUNDAIR - [GEOGRAPHIC_DATA]" at bounding box center [390, 298] width 1 height 1
checkbox input "false"
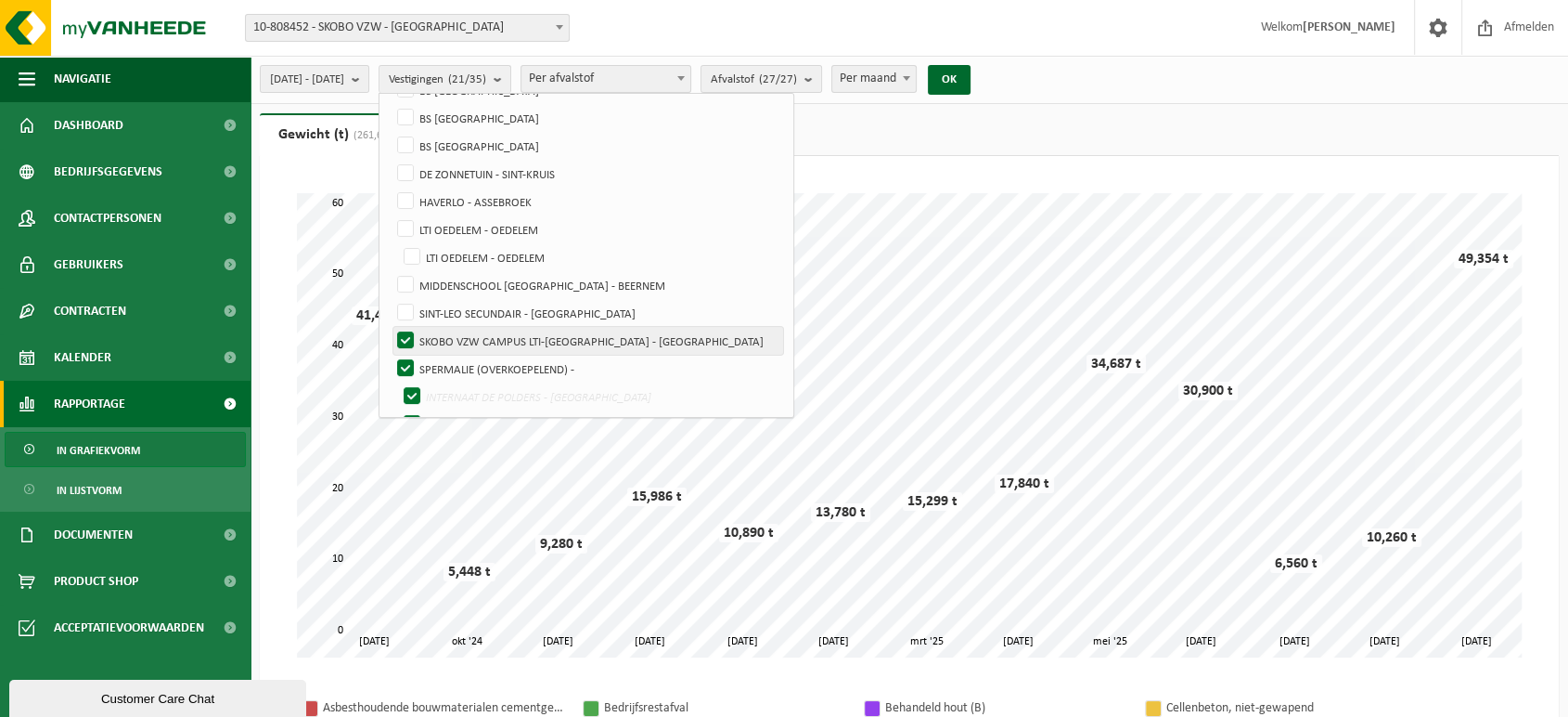
click at [453, 326] on label "SKOBO VZW CAMPUS LTI-[GEOGRAPHIC_DATA] - [GEOGRAPHIC_DATA]" at bounding box center [588, 340] width 390 height 28
click at [391, 326] on input "SKOBO VZW CAMPUS LTI-[GEOGRAPHIC_DATA] - [GEOGRAPHIC_DATA]" at bounding box center [390, 325] width 1 height 1
checkbox input "false"
click at [454, 358] on label "SPERMALIE (OVERKOEPELEND) -" at bounding box center [588, 368] width 390 height 28
click at [391, 354] on input "SPERMALIE (OVERKOEPELEND) -" at bounding box center [390, 353] width 1 height 1
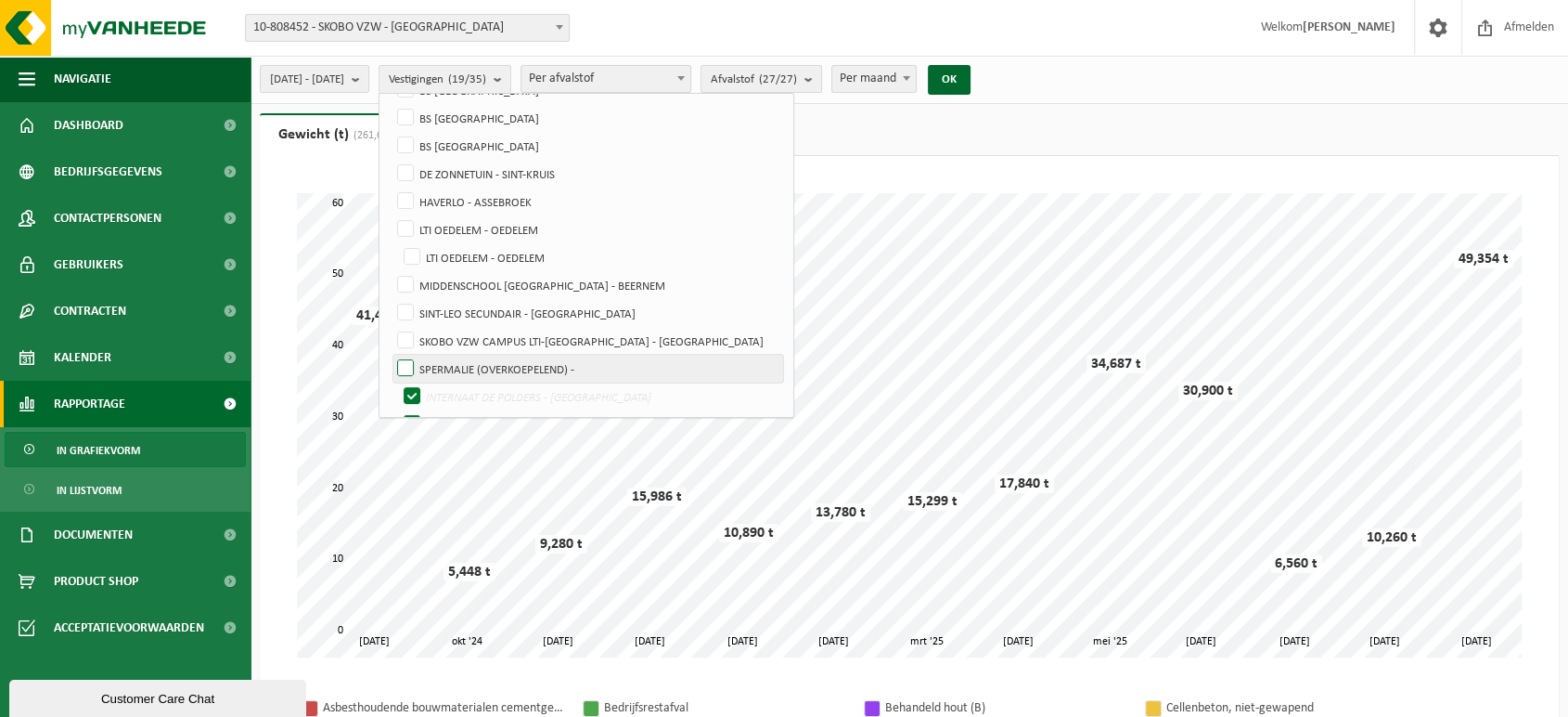
click at [458, 360] on label "SPERMALIE (OVERKOEPELEND) -" at bounding box center [588, 368] width 390 height 28
click at [391, 354] on input "SPERMALIE (OVERKOEPELEND) -" at bounding box center [390, 353] width 1 height 1
checkbox input "true"
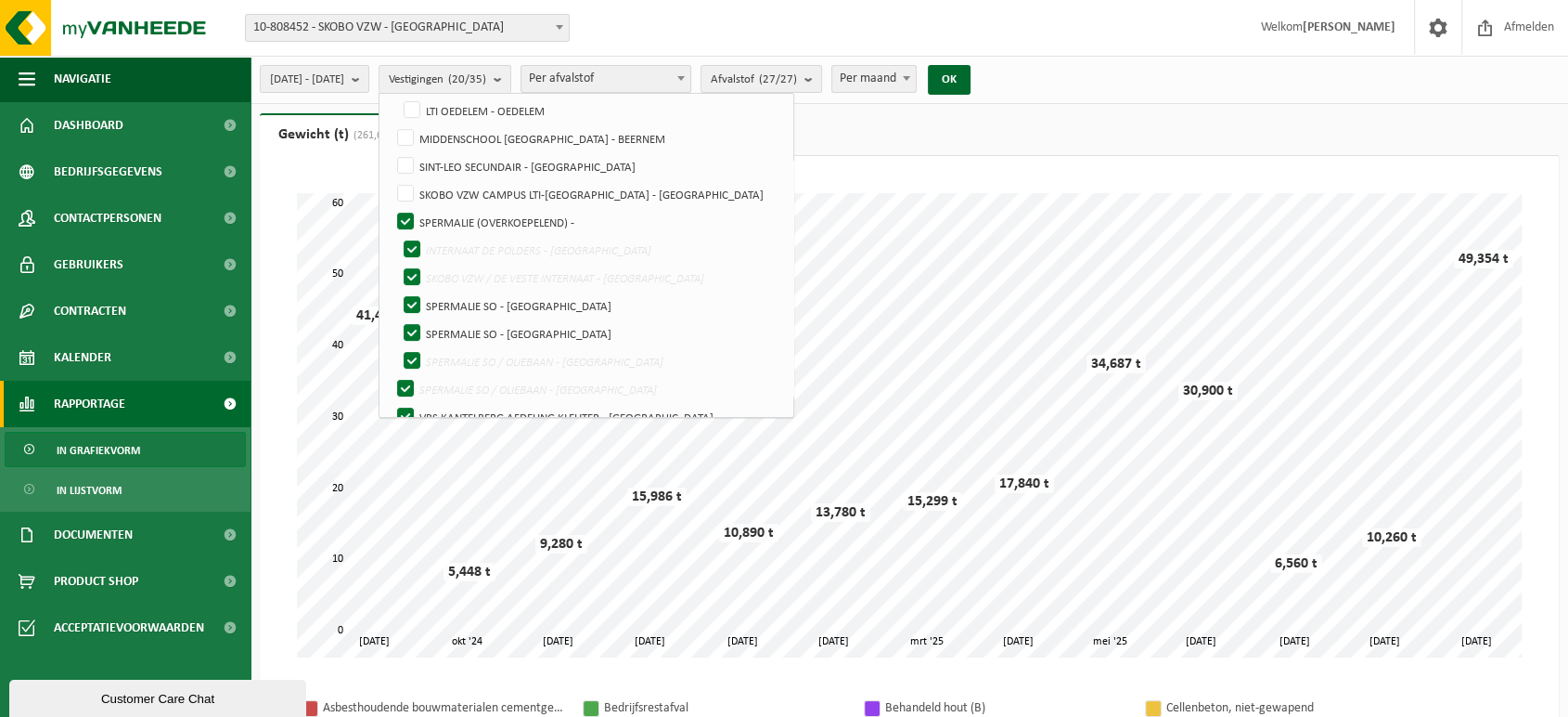
scroll to position [423, 0]
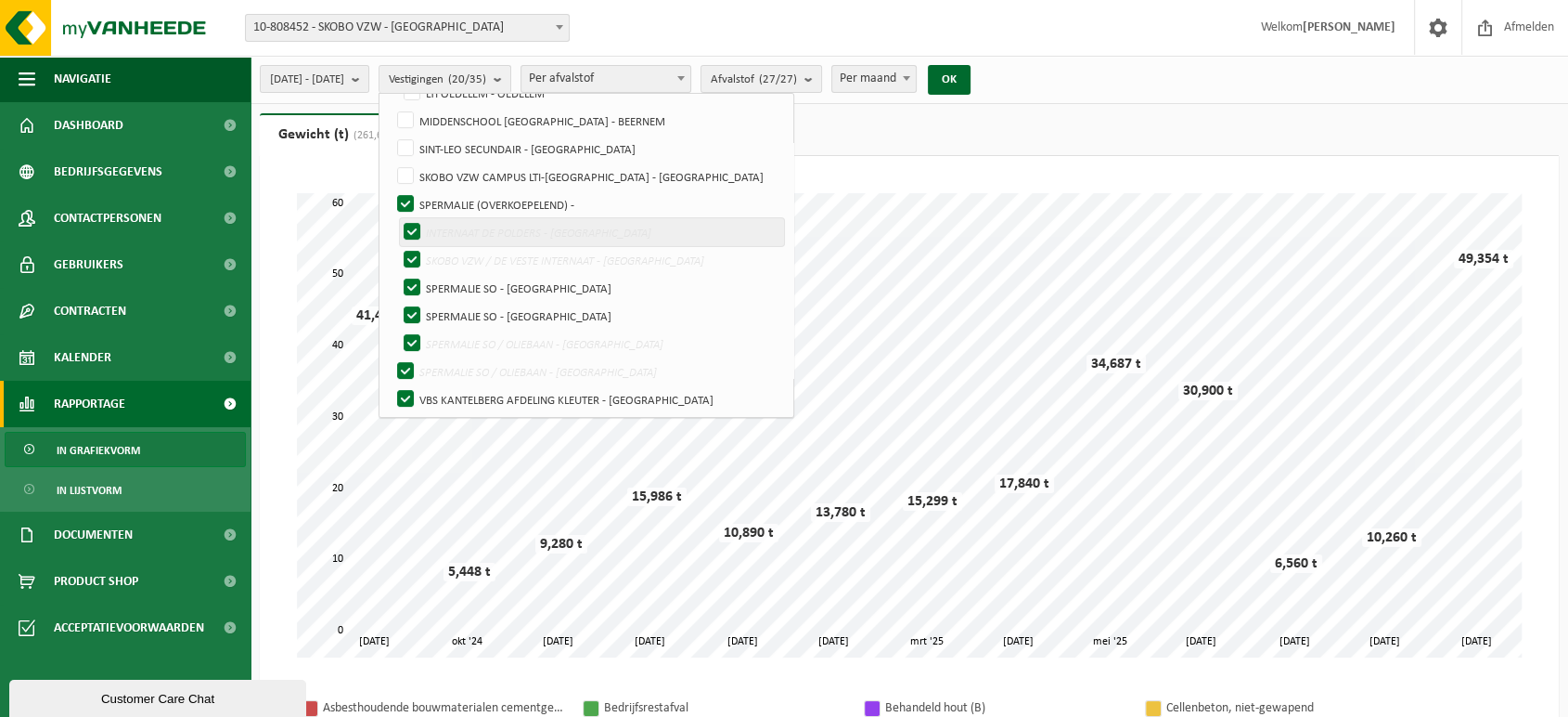
click at [461, 224] on label "INTERNAAT DE POLDERS - [GEOGRAPHIC_DATA]" at bounding box center [592, 232] width 384 height 28
click at [397, 218] on input "INTERNAAT DE POLDERS - [GEOGRAPHIC_DATA]" at bounding box center [396, 217] width 1 height 1
checkbox input "false"
click at [465, 251] on label "SKOBO VZW / DE VESTE INTERNAAT - [GEOGRAPHIC_DATA]" at bounding box center [592, 260] width 384 height 28
click at [397, 246] on input "SKOBO VZW / DE VESTE INTERNAAT - [GEOGRAPHIC_DATA]" at bounding box center [396, 245] width 1 height 1
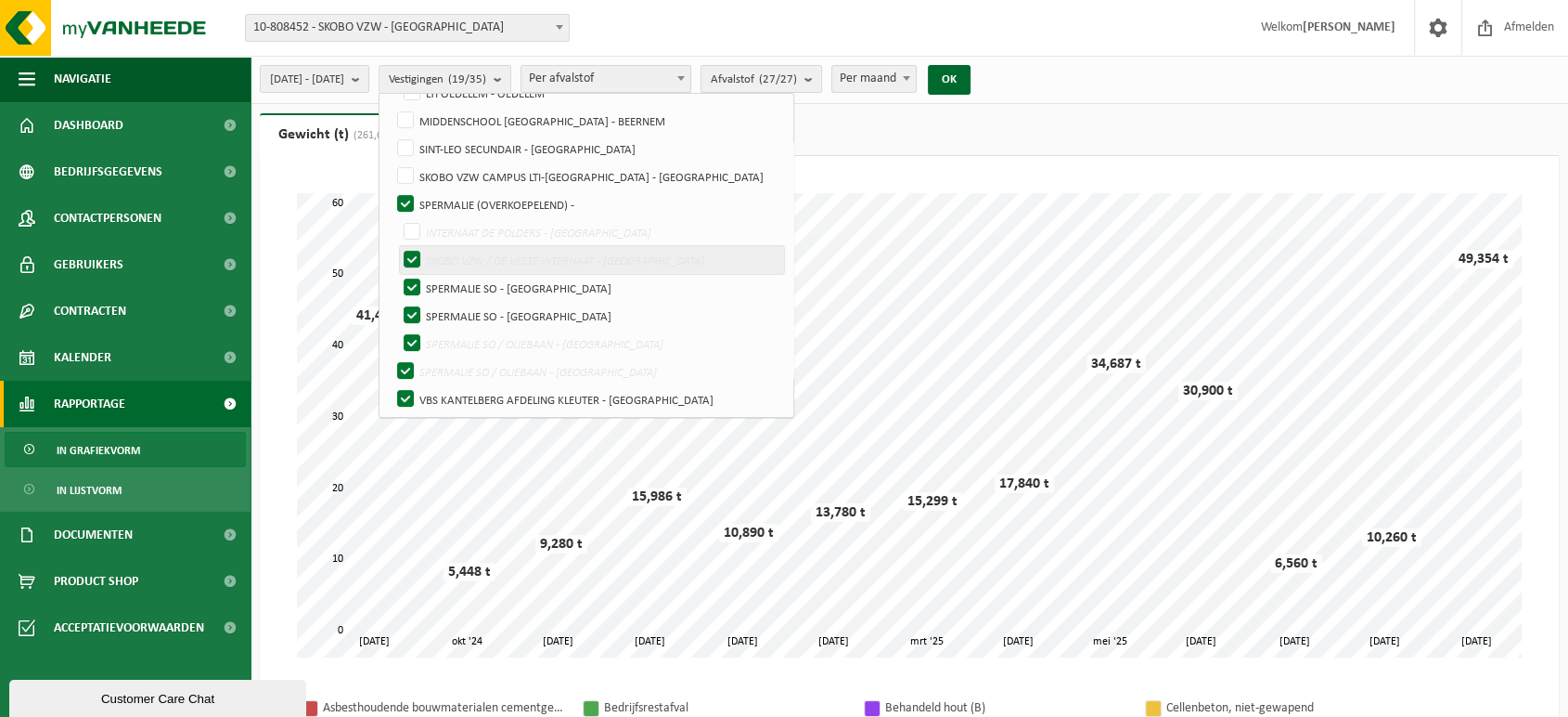
checkbox input "false"
click at [461, 274] on label "SPERMALIE SO - [GEOGRAPHIC_DATA]" at bounding box center [592, 288] width 384 height 28
click at [397, 273] on input "SPERMALIE SO - [GEOGRAPHIC_DATA]" at bounding box center [396, 273] width 1 height 1
checkbox input "false"
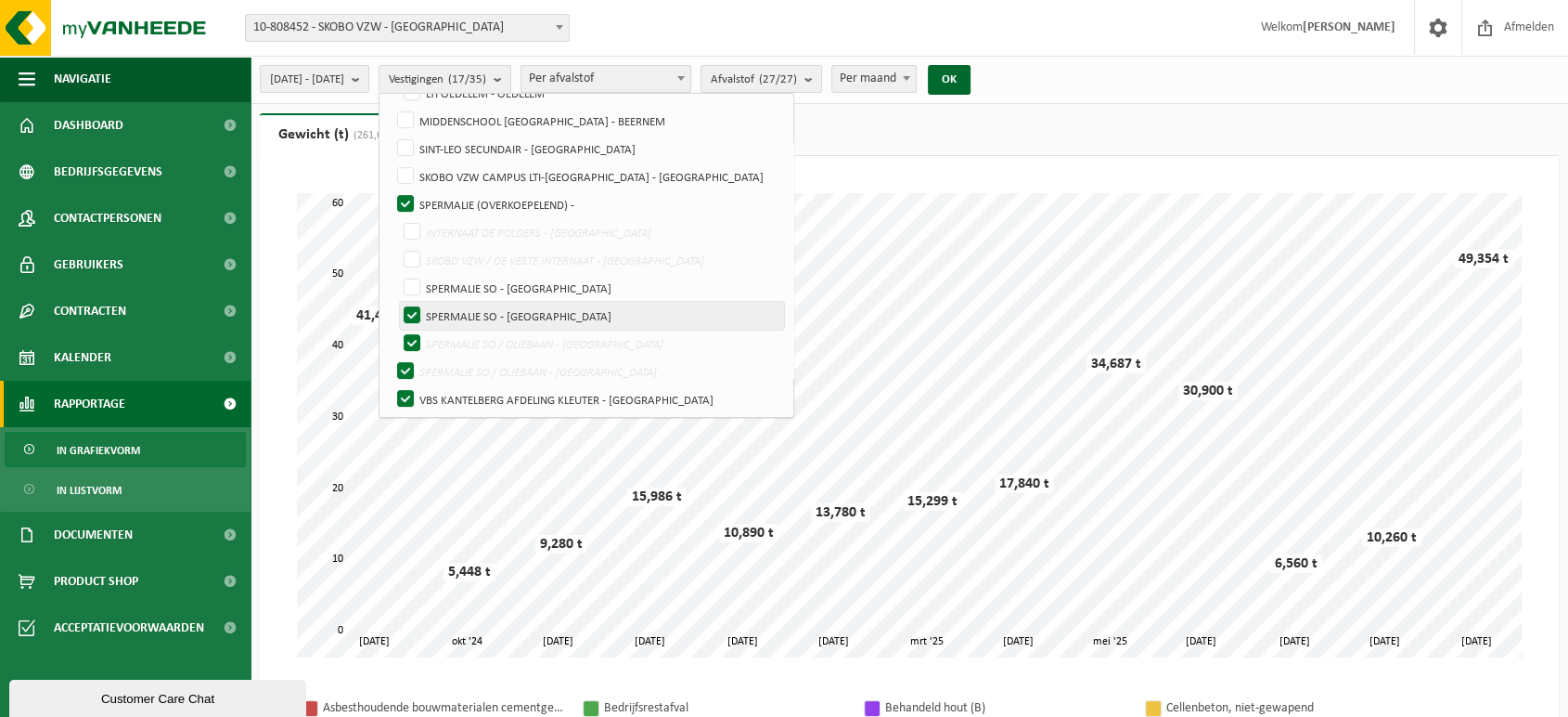
click at [461, 303] on label "SPERMALIE SO - [GEOGRAPHIC_DATA]" at bounding box center [592, 316] width 384 height 28
click at [397, 302] on input "SPERMALIE SO - [GEOGRAPHIC_DATA]" at bounding box center [396, 301] width 1 height 1
checkbox input "false"
click at [459, 329] on label "SPERMALIE SO / OLIEBAAN - [GEOGRAPHIC_DATA]" at bounding box center [592, 343] width 384 height 28
click at [397, 329] on input "SPERMALIE SO / OLIEBAAN - [GEOGRAPHIC_DATA]" at bounding box center [396, 328] width 1 height 1
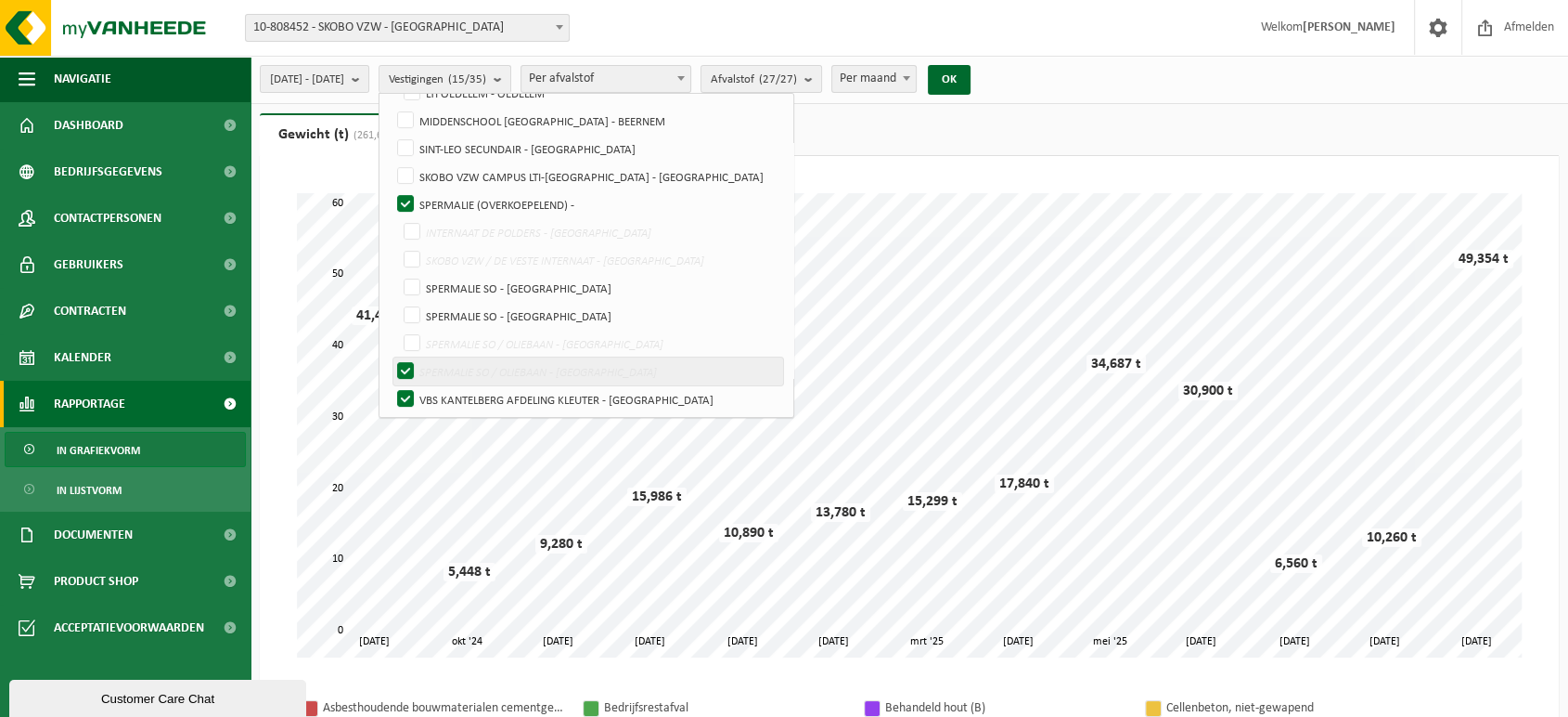
click at [453, 366] on label "SPERMALIE SO / OLIEBAAN - [GEOGRAPHIC_DATA]" at bounding box center [588, 371] width 390 height 28
click at [397, 329] on input "SPERMALIE SO / OLIEBAAN - [GEOGRAPHIC_DATA]" at bounding box center [396, 328] width 1 height 1
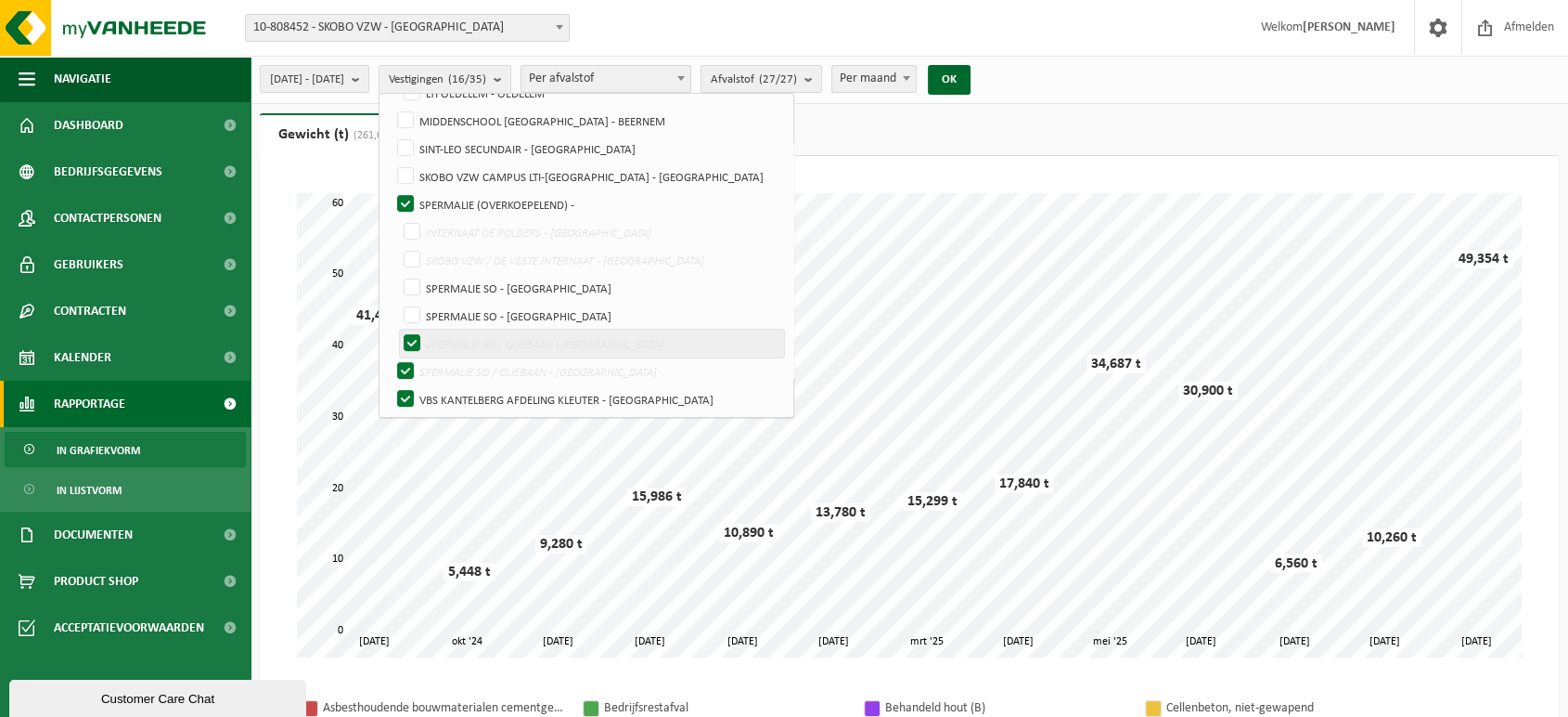
click at [456, 339] on label "SPERMALIE SO / OLIEBAAN - [GEOGRAPHIC_DATA]" at bounding box center [592, 343] width 384 height 28
click at [397, 329] on input "SPERMALIE SO / OLIEBAAN - [GEOGRAPHIC_DATA]" at bounding box center [396, 328] width 1 height 1
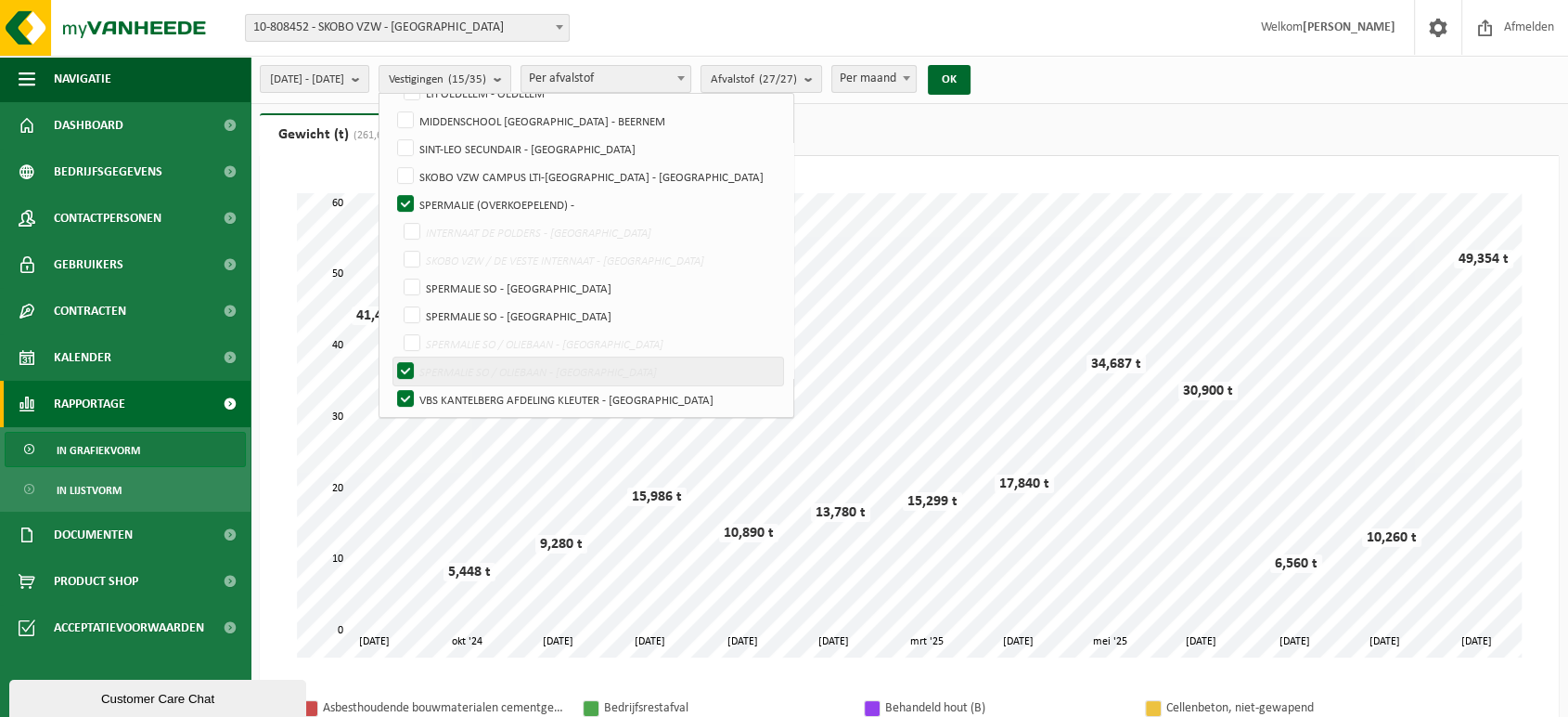
click at [454, 365] on label "SPERMALIE SO / OLIEBAAN - [GEOGRAPHIC_DATA]" at bounding box center [588, 371] width 390 height 28
click at [397, 329] on input "SPERMALIE SO / OLIEBAAN - [GEOGRAPHIC_DATA]" at bounding box center [396, 328] width 1 height 1
checkbox input "true"
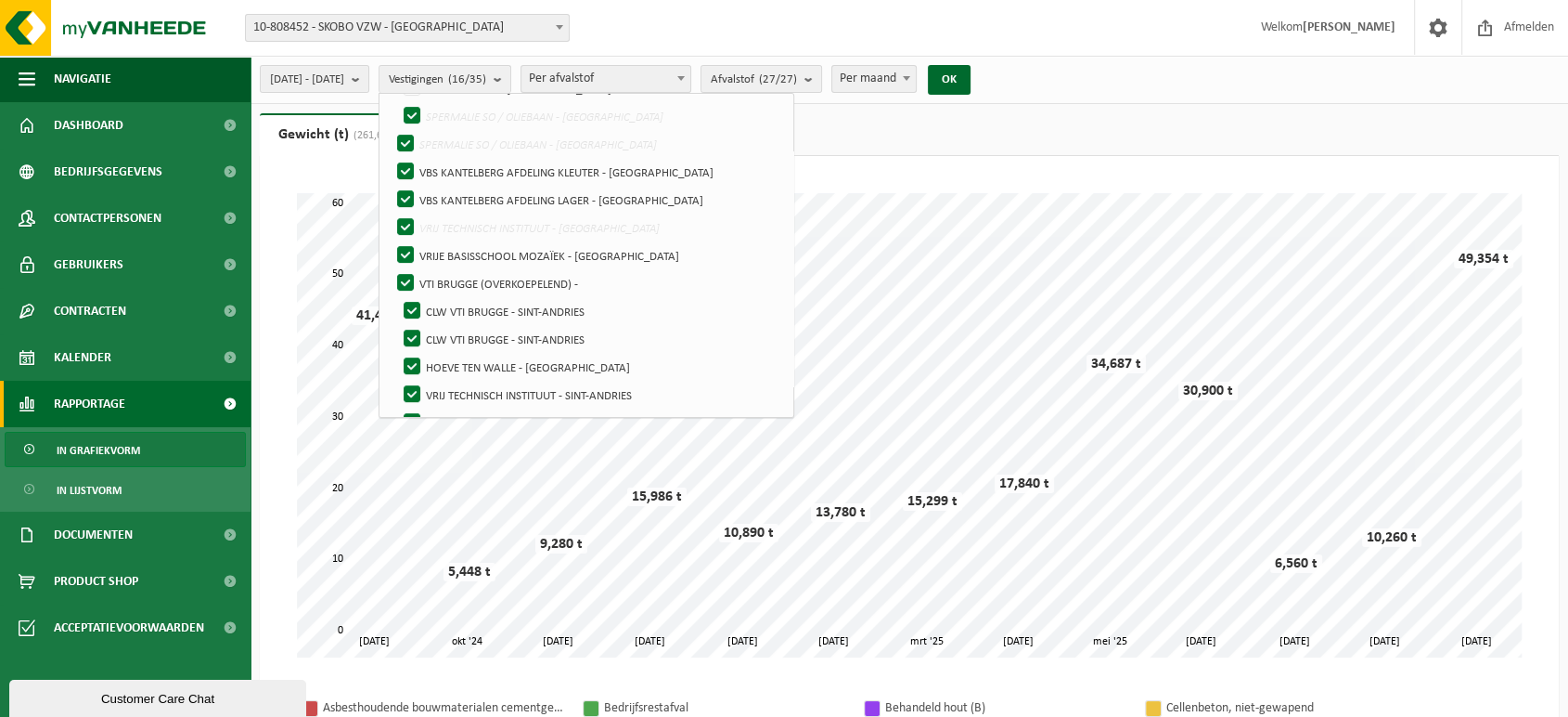
scroll to position [654, 0]
click at [447, 248] on label "VRIJE BASISSCHOOL MOZAÏEK - [GEOGRAPHIC_DATA]" at bounding box center [588, 253] width 390 height 28
click at [391, 239] on input "VRIJE BASISSCHOOL MOZAÏEK - [GEOGRAPHIC_DATA]" at bounding box center [390, 238] width 1 height 1
checkbox input "false"
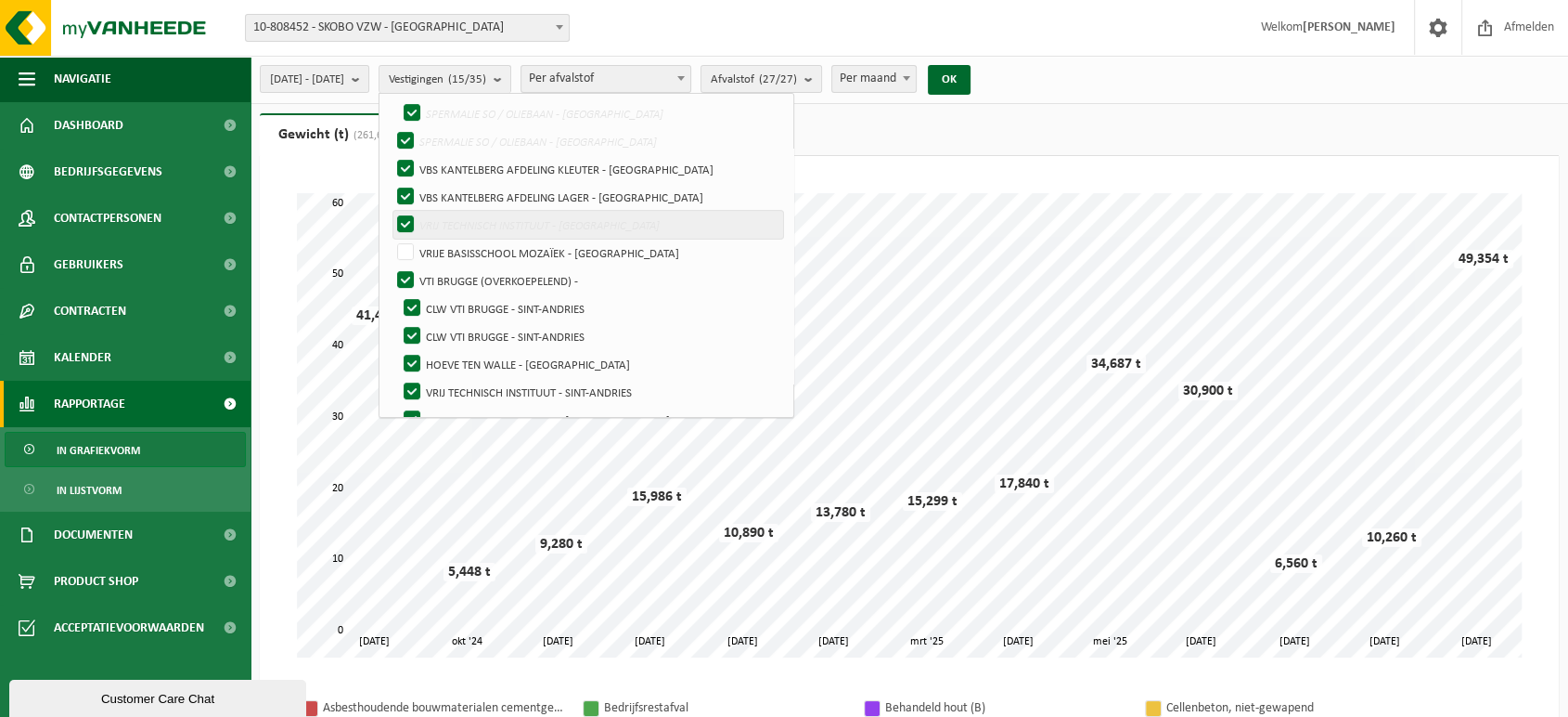
click at [448, 217] on label "VRIJ TECHNISCH INSTITUUT - [GEOGRAPHIC_DATA]" at bounding box center [588, 225] width 390 height 28
click at [391, 211] on input "VRIJ TECHNISCH INSTITUUT - [GEOGRAPHIC_DATA]" at bounding box center [390, 210] width 1 height 1
checkbox input "false"
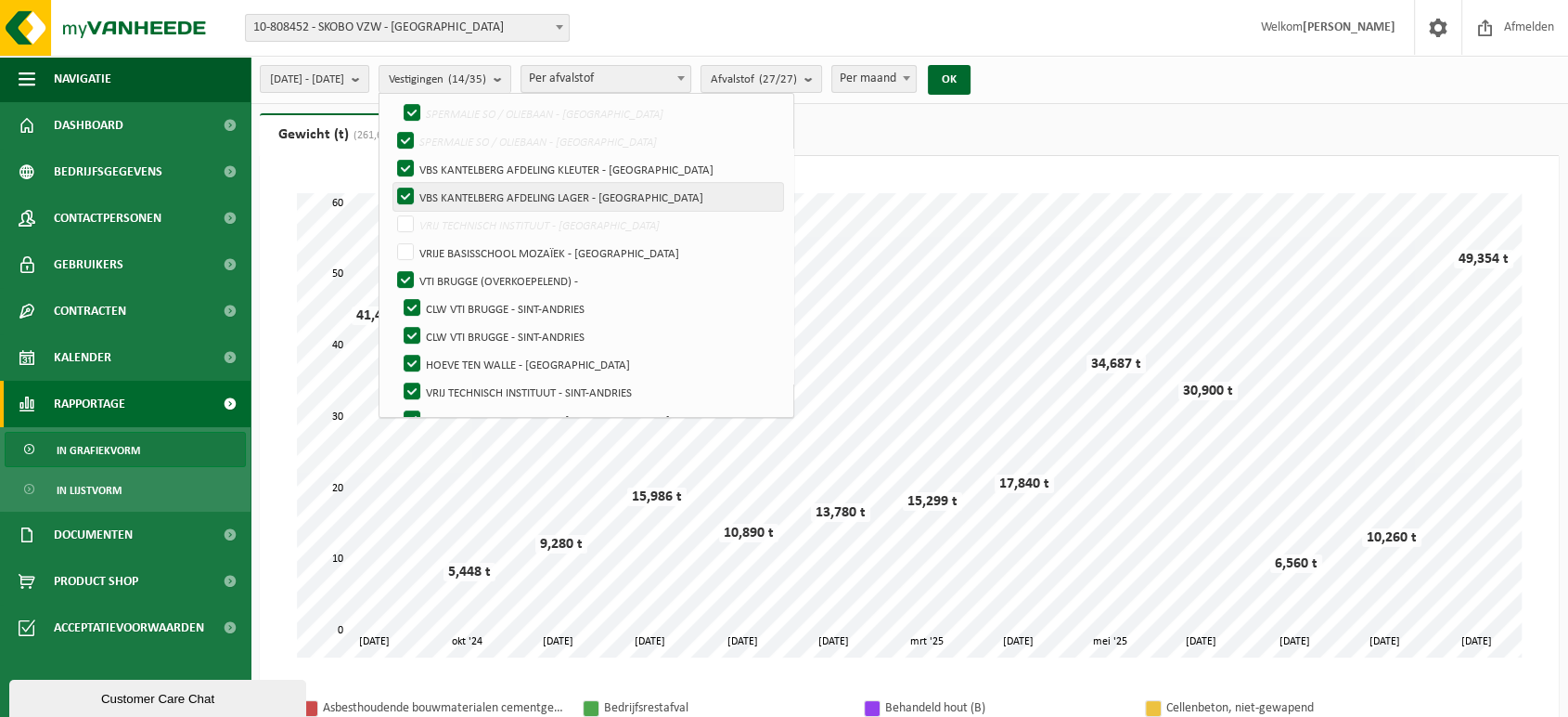
click at [446, 194] on label "VBS KANTELBERG AFDELING LAGER - [GEOGRAPHIC_DATA]" at bounding box center [588, 197] width 390 height 28
click at [391, 183] on input "VBS KANTELBERG AFDELING LAGER - [GEOGRAPHIC_DATA]" at bounding box center [390, 182] width 1 height 1
checkbox input "false"
click at [446, 162] on label "VBS KANTELBERG AFDELING KLEUTER - [GEOGRAPHIC_DATA]" at bounding box center [588, 169] width 390 height 28
click at [391, 155] on input "VBS KANTELBERG AFDELING KLEUTER - [GEOGRAPHIC_DATA]" at bounding box center [390, 154] width 1 height 1
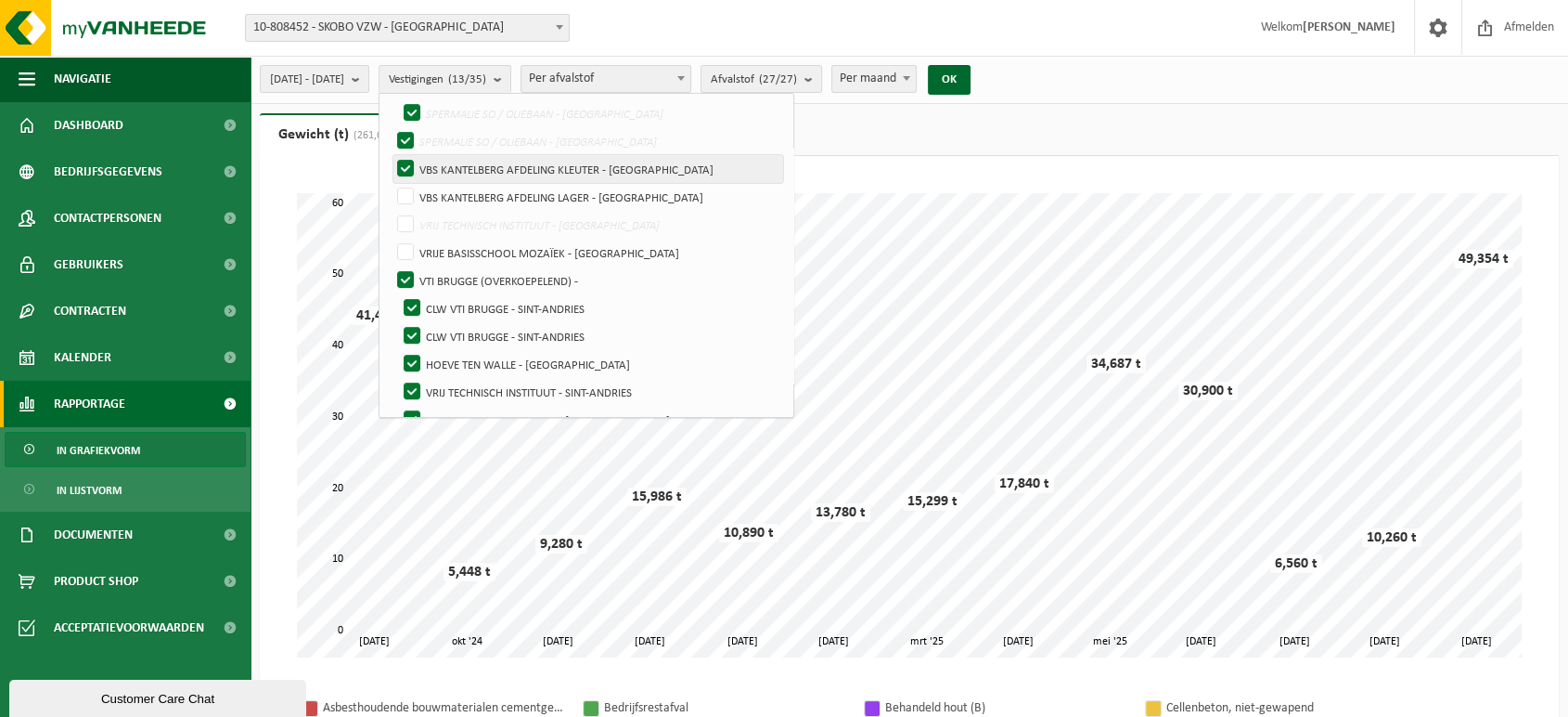
checkbox input "false"
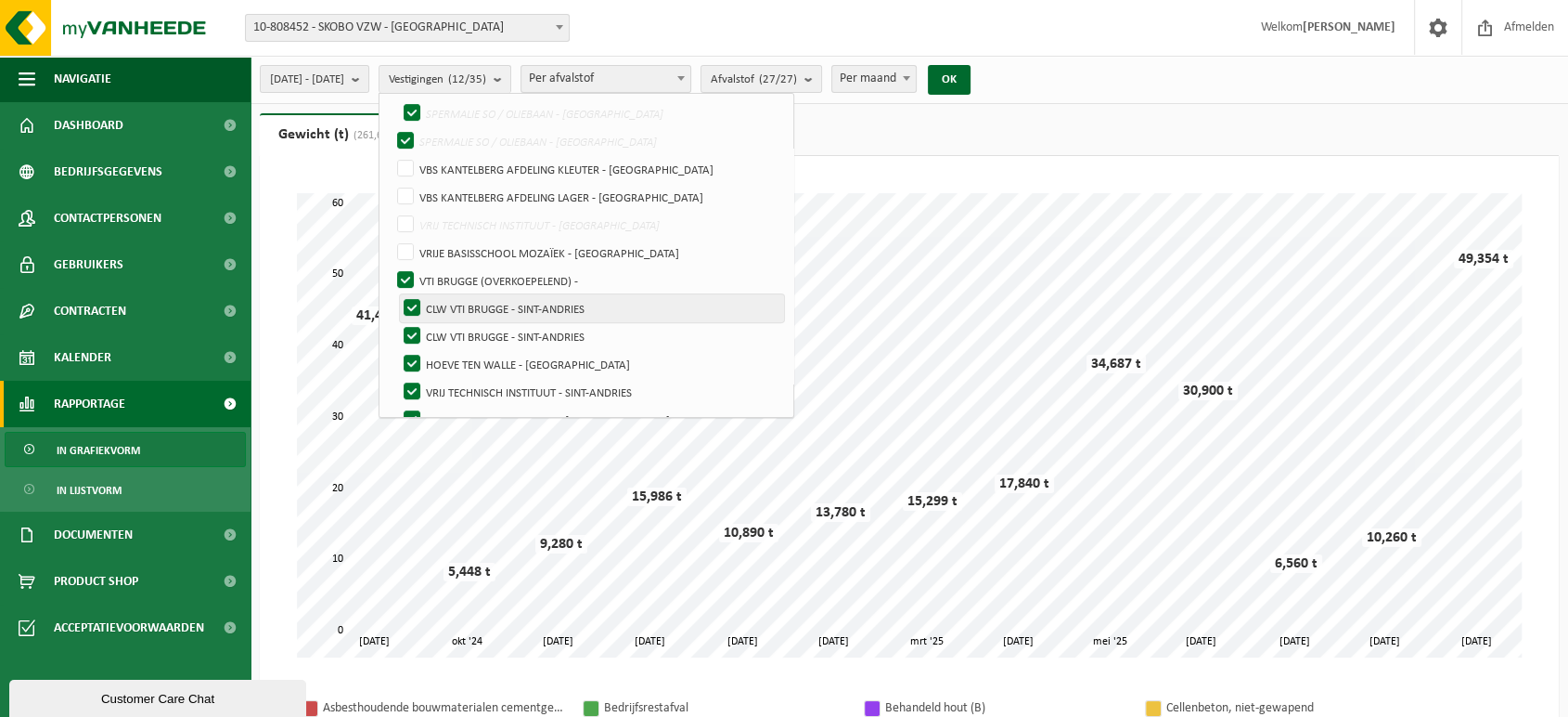
click at [461, 305] on label "CLW VTI BRUGGE - SINT-ANDRIES" at bounding box center [592, 309] width 384 height 28
click at [397, 295] on input "CLW VTI BRUGGE - SINT-ANDRIES" at bounding box center [396, 294] width 1 height 1
checkbox input "false"
click at [461, 323] on label "CLW VTI BRUGGE - SINT-ANDRIES" at bounding box center [592, 336] width 384 height 28
click at [397, 322] on input "CLW VTI BRUGGE - SINT-ANDRIES" at bounding box center [396, 321] width 1 height 1
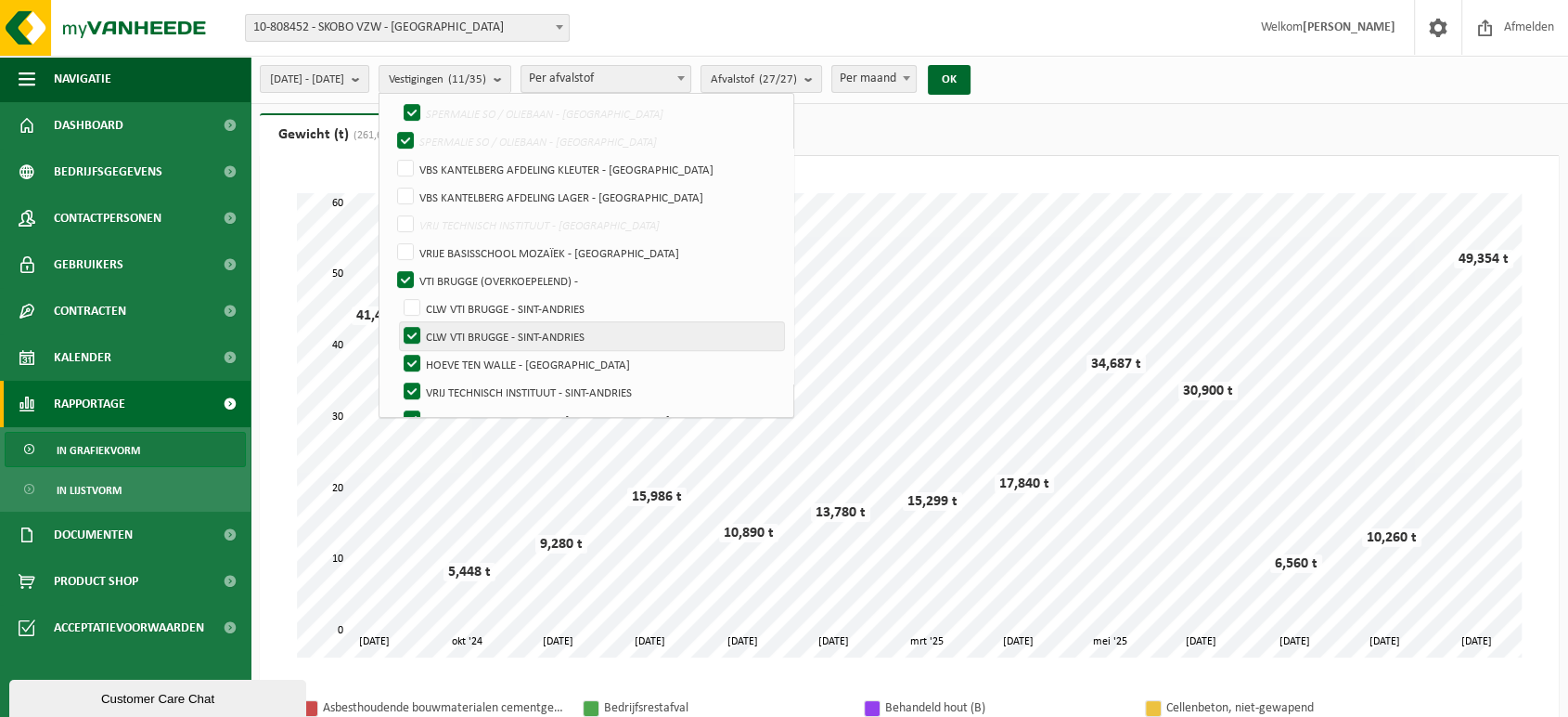
checkbox input "false"
click at [457, 357] on label "HOEVE TEN WALLE - [GEOGRAPHIC_DATA]" at bounding box center [592, 364] width 384 height 28
click at [397, 350] on input "HOEVE TEN WALLE - [GEOGRAPHIC_DATA]" at bounding box center [396, 349] width 1 height 1
checkbox input "false"
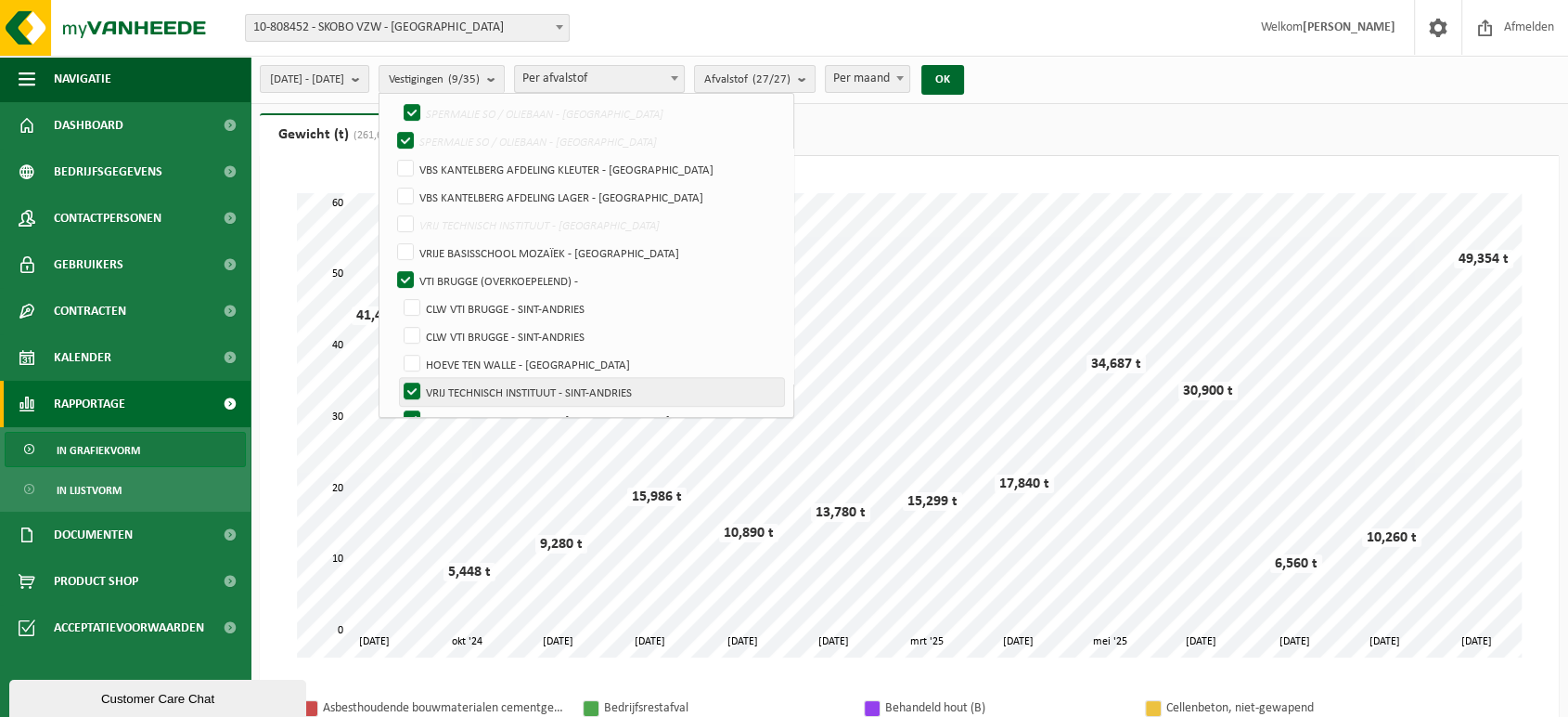
click at [459, 379] on label "VRIJ TECHNISCH INSTITUUT - SINT-ANDRIES" at bounding box center [592, 392] width 384 height 28
click at [397, 378] on input "VRIJ TECHNISCH INSTITUUT - SINT-ANDRIES" at bounding box center [396, 377] width 1 height 1
checkbox input "false"
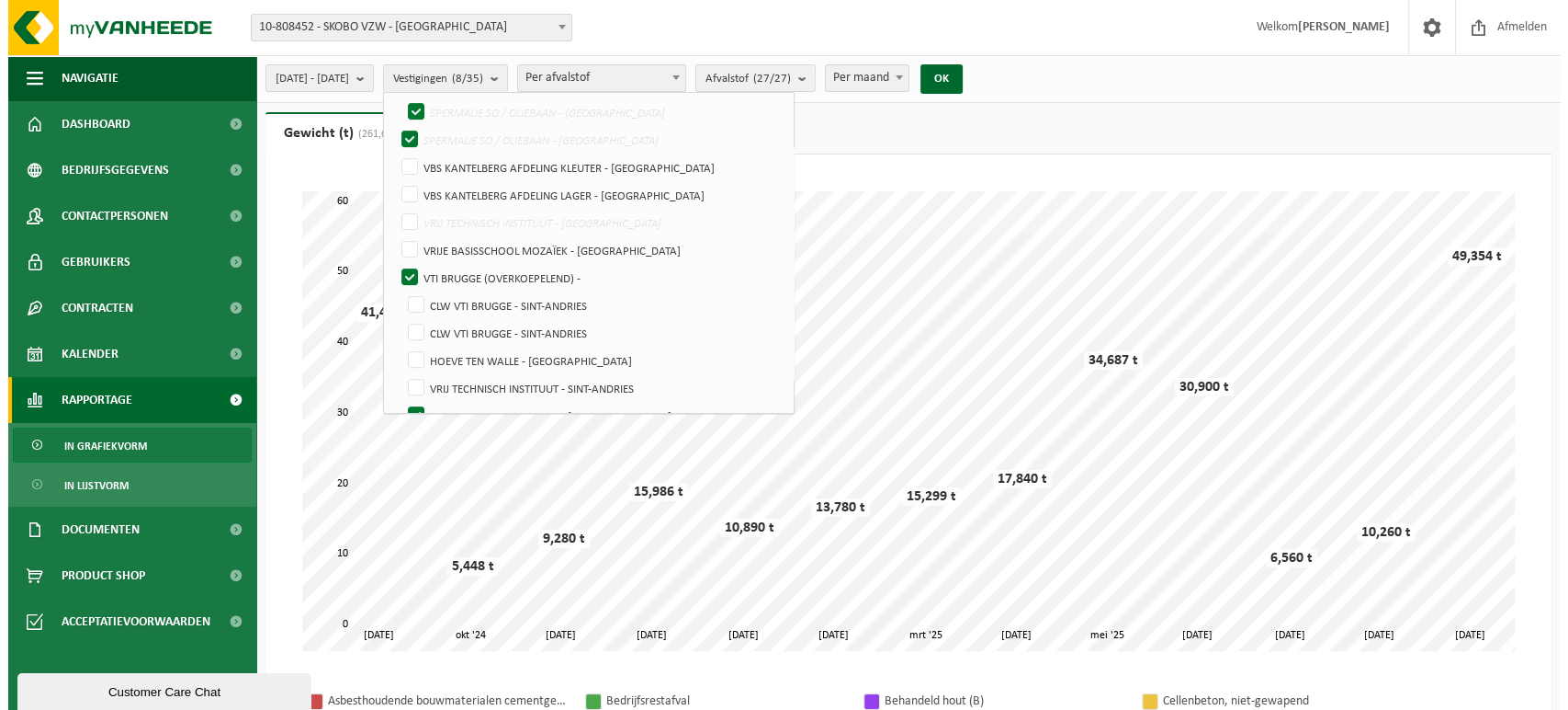
scroll to position [752, 0]
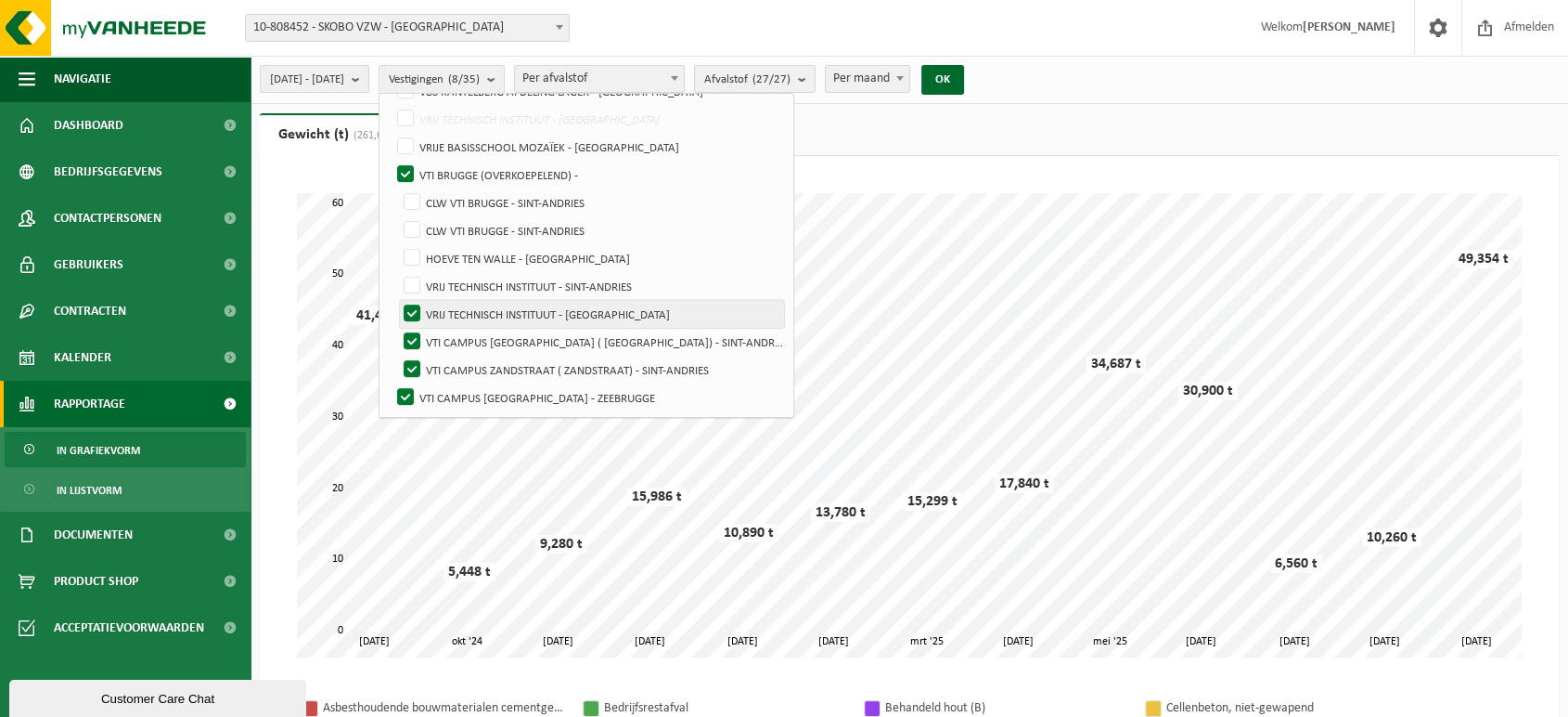
click at [461, 311] on label "VRIJ TECHNISCH INSTITUUT - [GEOGRAPHIC_DATA]" at bounding box center [592, 314] width 384 height 28
click at [397, 300] on input "VRIJ TECHNISCH INSTITUUT - [GEOGRAPHIC_DATA]" at bounding box center [396, 299] width 1 height 1
checkbox input "false"
click at [462, 333] on label "VTI CAMPUS [GEOGRAPHIC_DATA] ( [GEOGRAPHIC_DATA]) - SINT-ANDRIES" at bounding box center [592, 341] width 384 height 28
click at [397, 327] on input "VTI CAMPUS [GEOGRAPHIC_DATA] ( [GEOGRAPHIC_DATA]) - SINT-ANDRIES" at bounding box center [396, 326] width 1 height 1
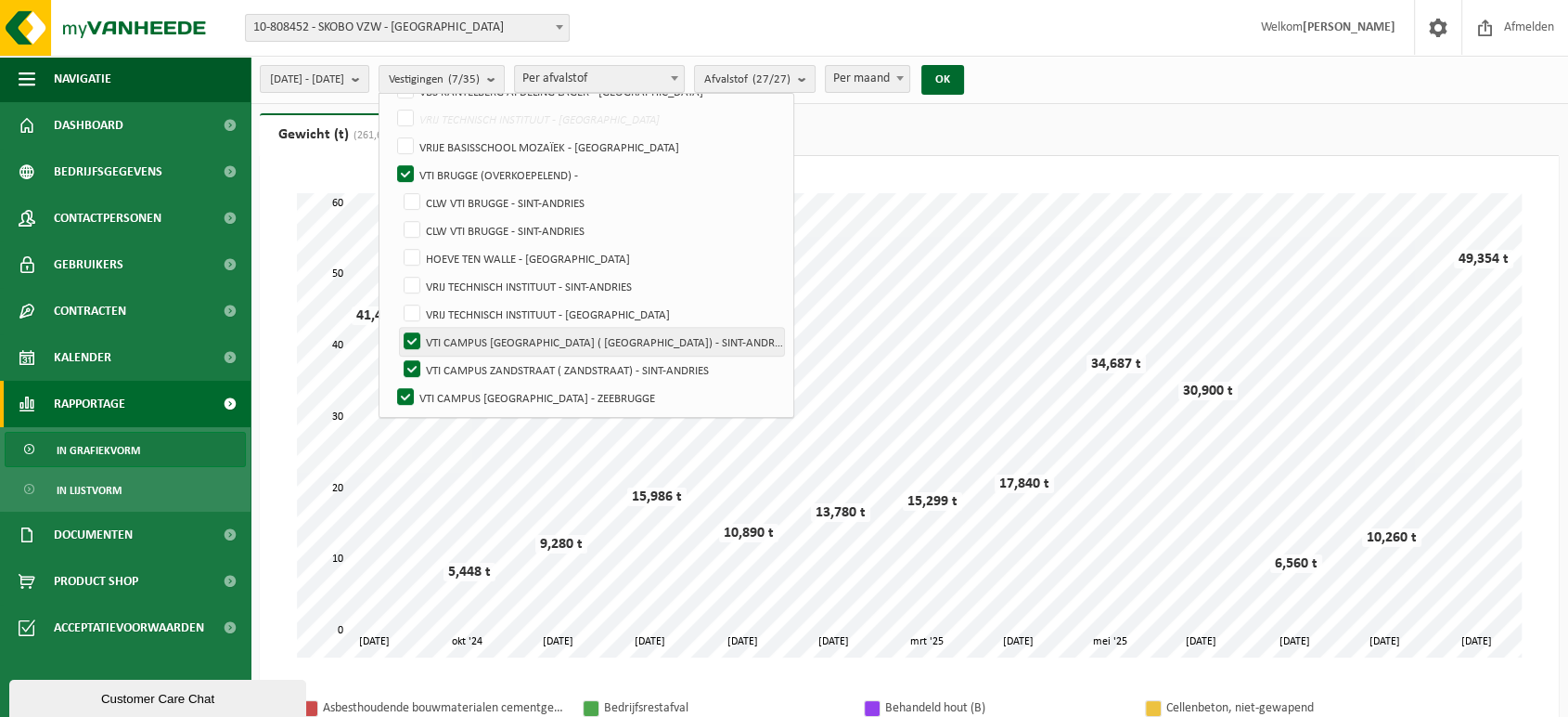
checkbox input "false"
click at [459, 362] on label "VTI CAMPUS ZANDSTRAAT ( ZANDSTRAAT) - SINT-ANDRIES" at bounding box center [592, 369] width 384 height 28
click at [397, 355] on input "VTI CAMPUS ZANDSTRAAT ( ZANDSTRAAT) - SINT-ANDRIES" at bounding box center [396, 354] width 1 height 1
checkbox input "false"
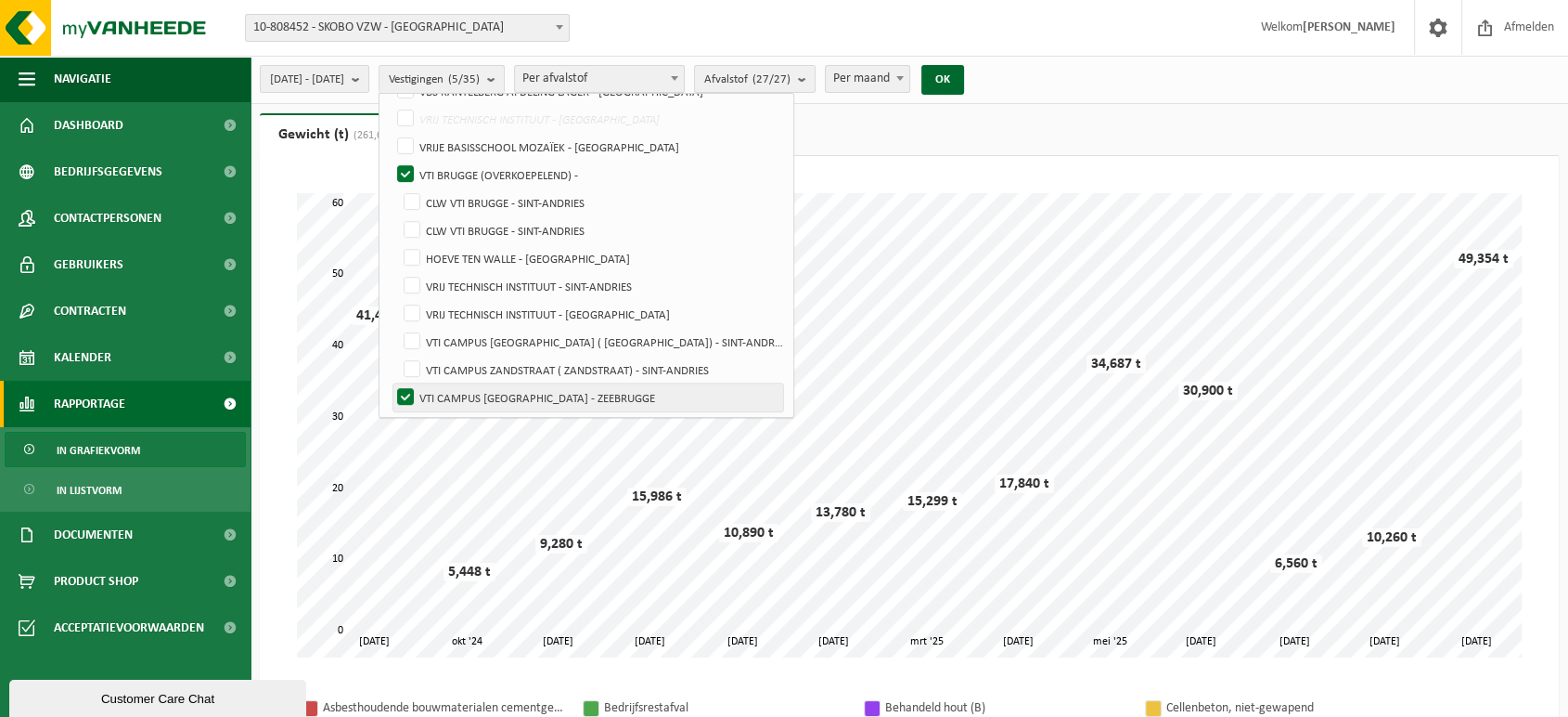
click at [451, 393] on label "VTI CAMPUS [GEOGRAPHIC_DATA] - ZEEBRUGGE" at bounding box center [588, 397] width 390 height 28
click at [391, 383] on input "VTI CAMPUS [GEOGRAPHIC_DATA] - ZEEBRUGGE" at bounding box center [390, 382] width 1 height 1
checkbox input "false"
click at [964, 71] on button "OK" at bounding box center [943, 80] width 43 height 30
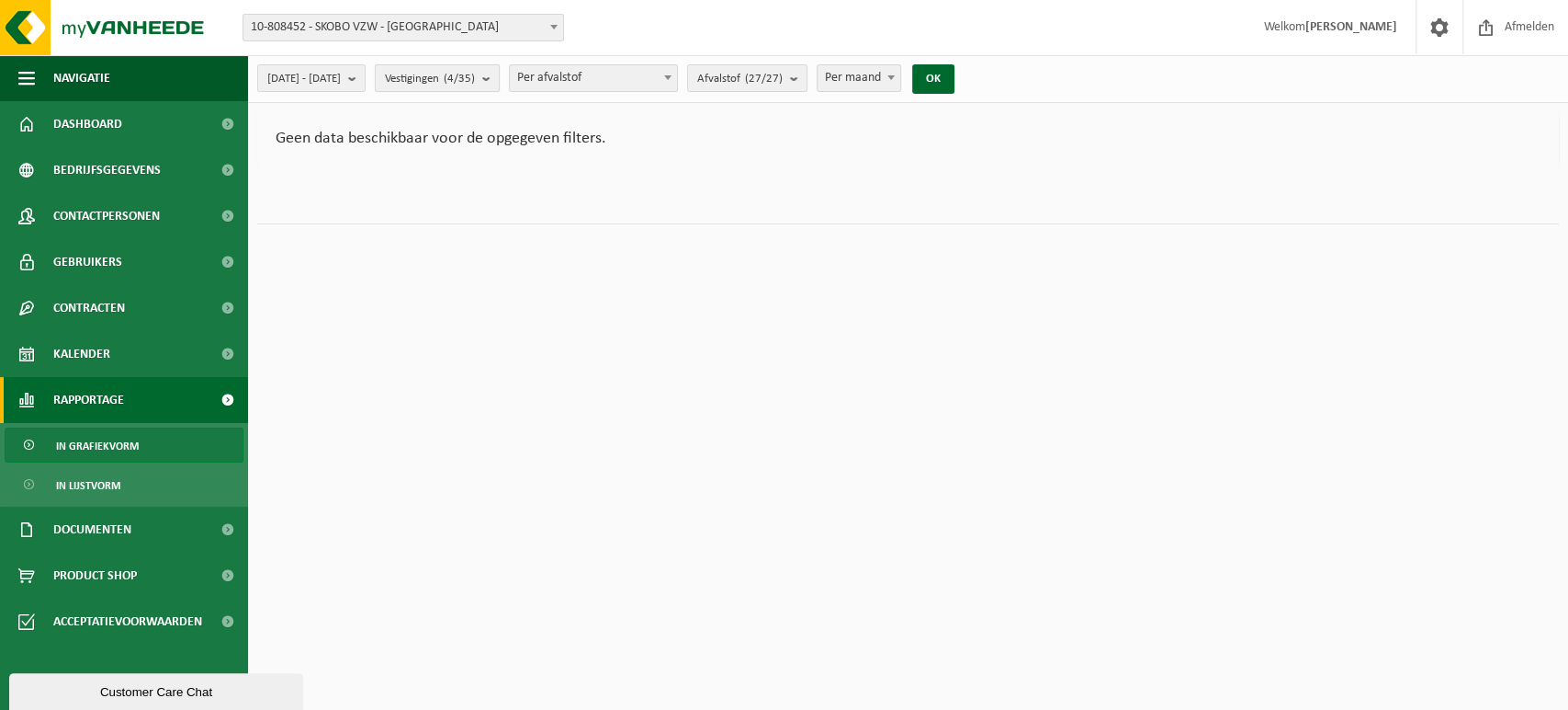
click at [499, 85] on b "submit" at bounding box center [491, 78] width 17 height 26
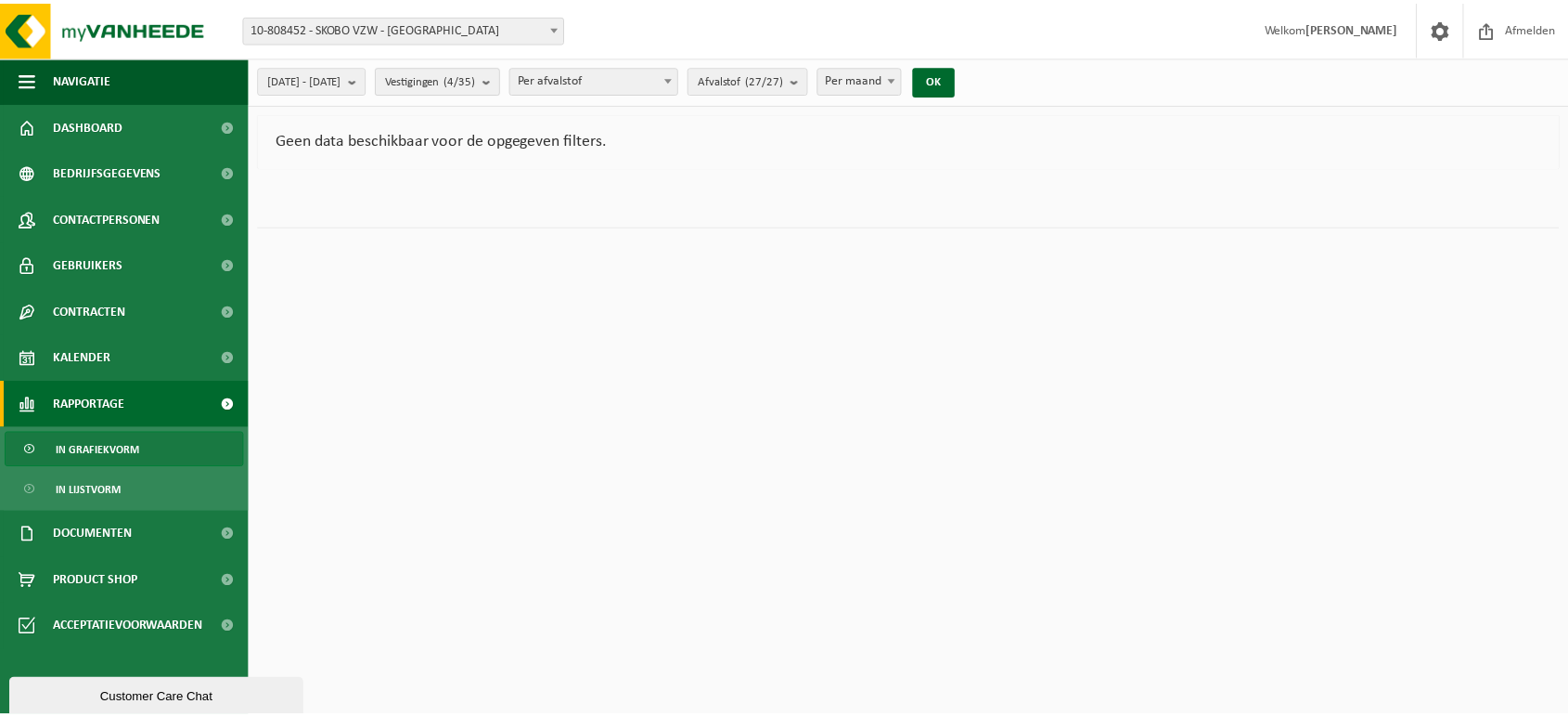
scroll to position [758, 0]
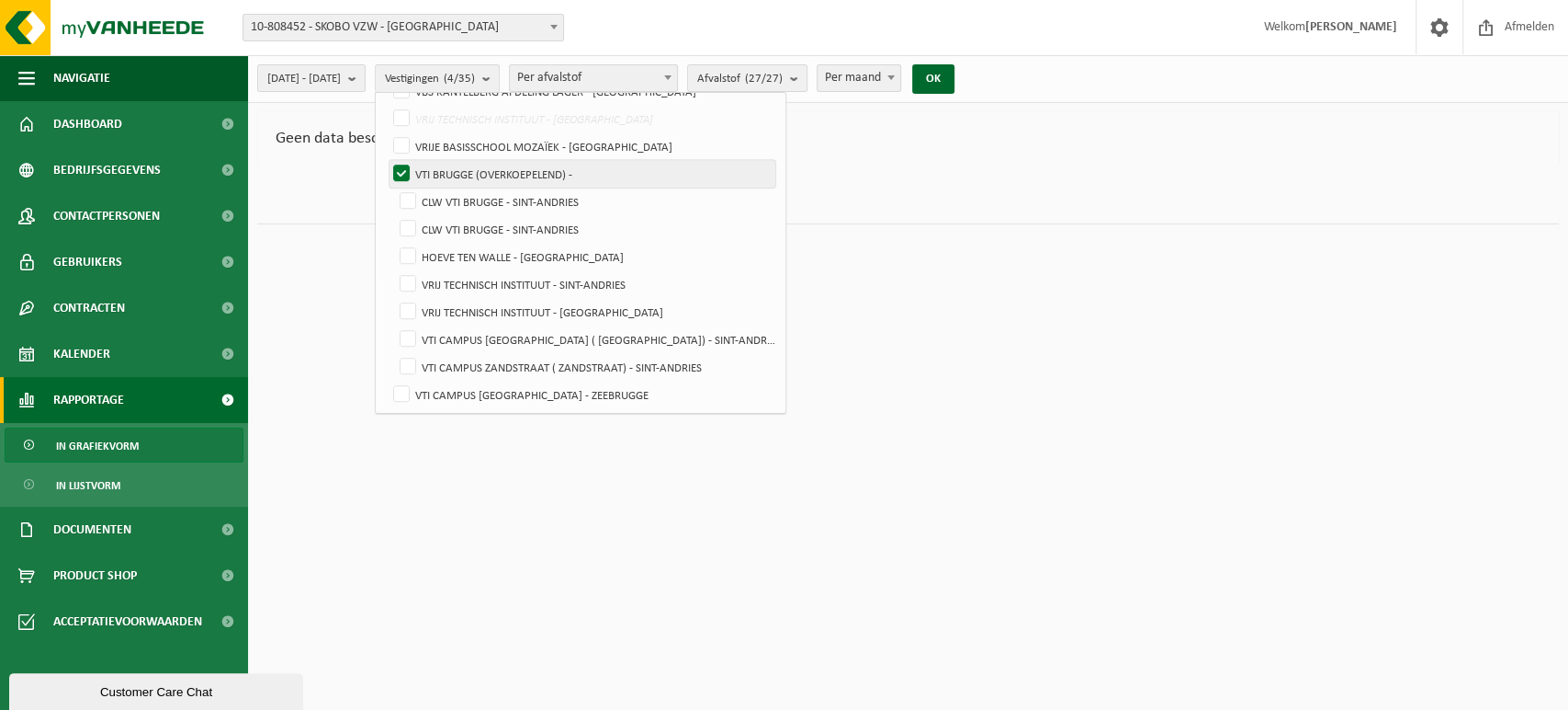
click at [444, 169] on label "VTI BRUGGE (OVERKOEPELEND) -" at bounding box center [582, 174] width 386 height 28
click at [387, 160] on input "VTI BRUGGE (OVERKOEPELEND) -" at bounding box center [386, 159] width 1 height 1
checkbox input "false"
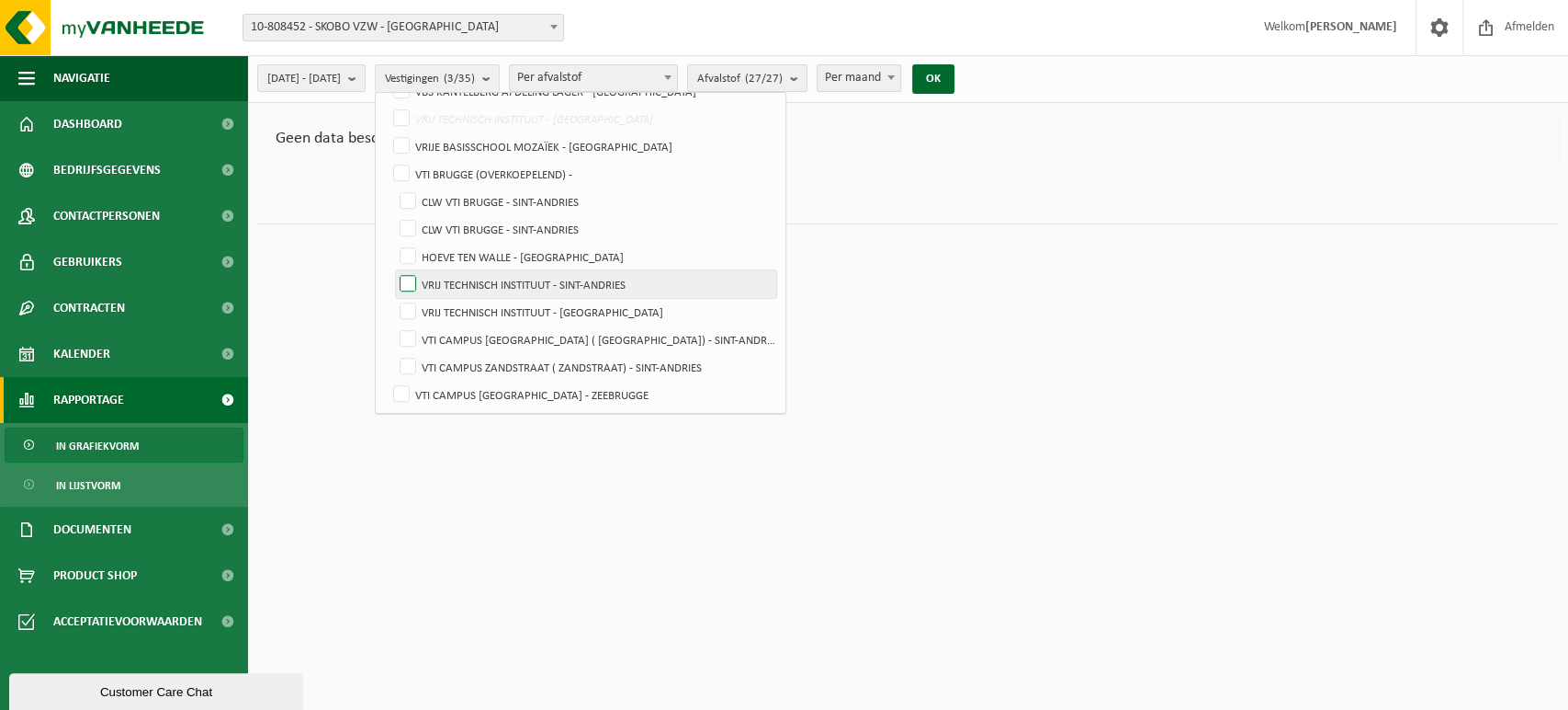
click at [453, 278] on label "VRIJ TECHNISCH INSTITUUT - SINT-ANDRIES" at bounding box center [586, 284] width 380 height 28
click at [393, 271] on input "VRIJ TECHNISCH INSTITUUT - SINT-ANDRIES" at bounding box center [392, 270] width 1 height 1
checkbox input "true"
click at [954, 71] on button "OK" at bounding box center [934, 79] width 42 height 30
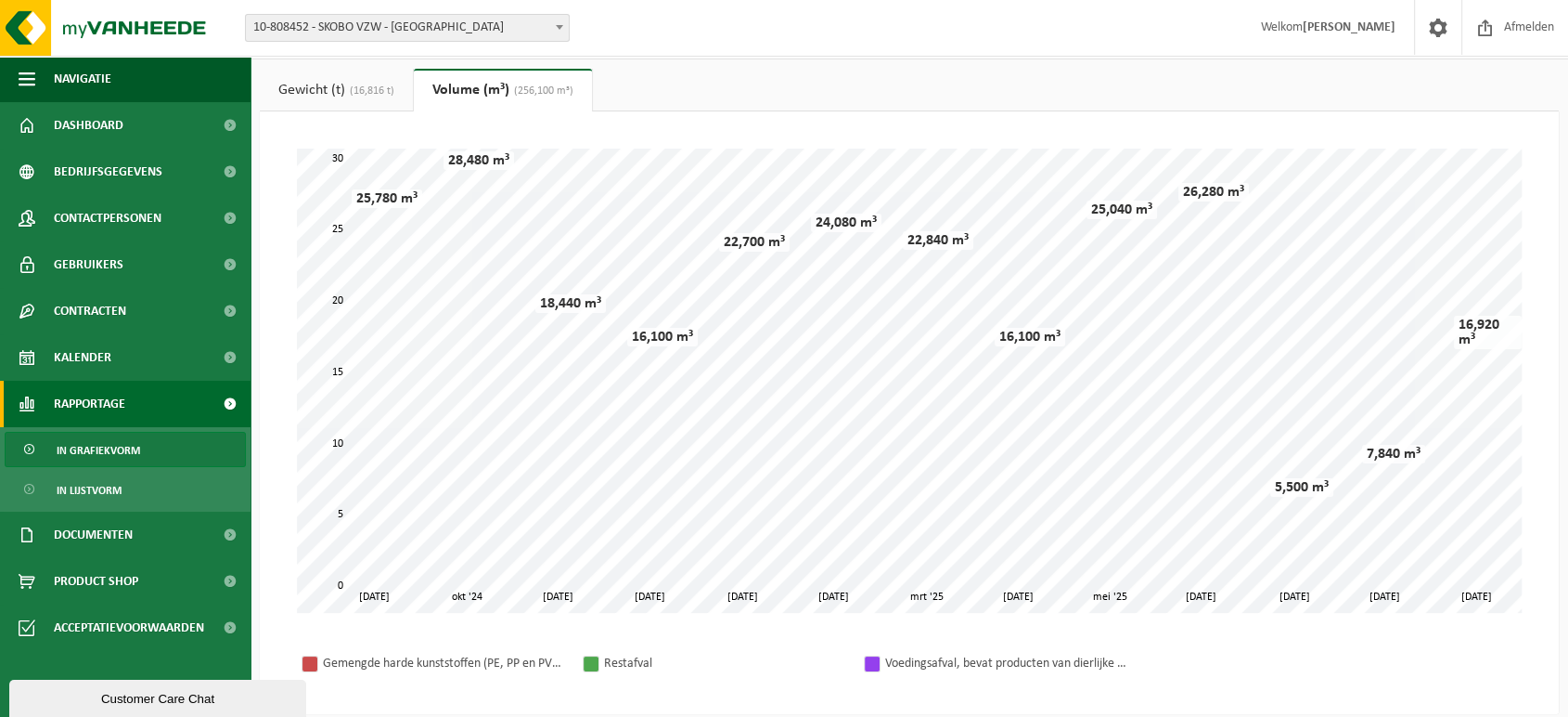
scroll to position [49, 0]
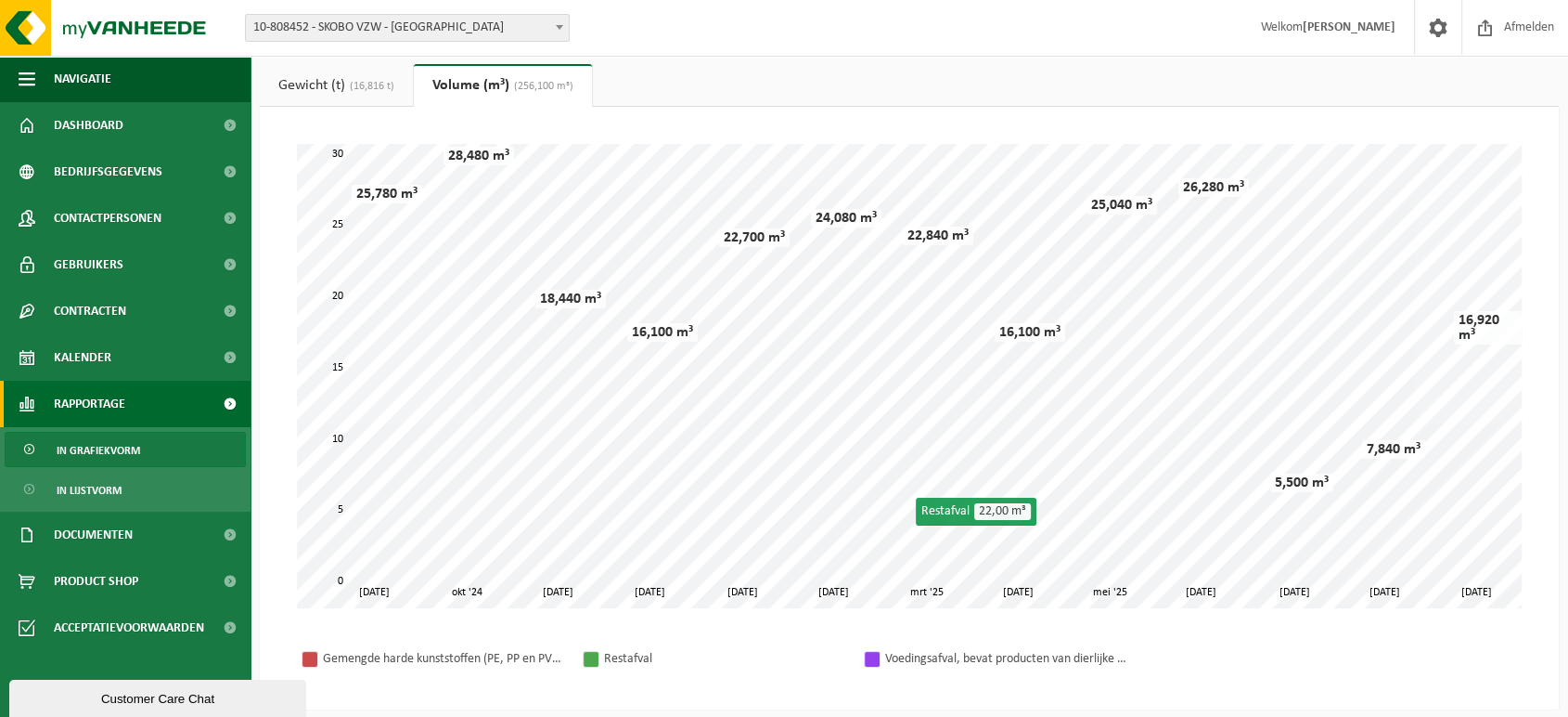
click at [1102, 668] on html "Vestiging: 01-058269 - VRIJ TECHNISCH INSTITUUT - BRUGGE 01-074577 - SINT-LEO S…" at bounding box center [784, 309] width 1568 height 717
